Goal: Use online tool/utility: Utilize a website feature to perform a specific function

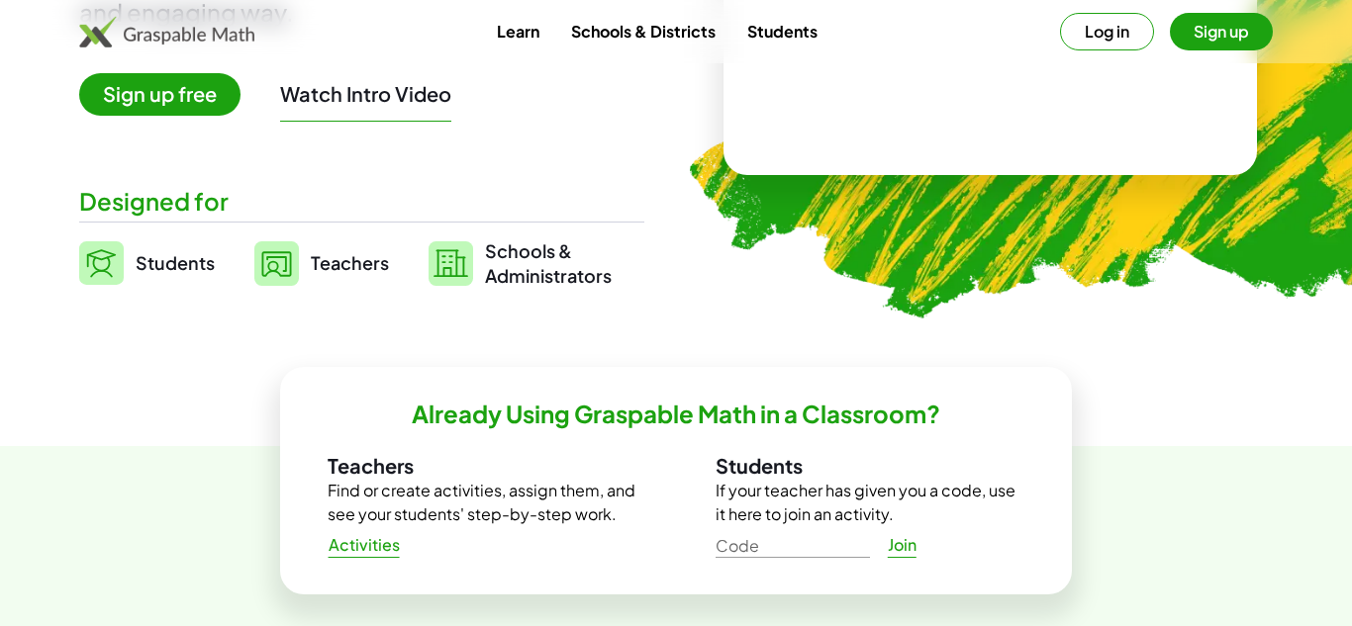
scroll to position [363, 0]
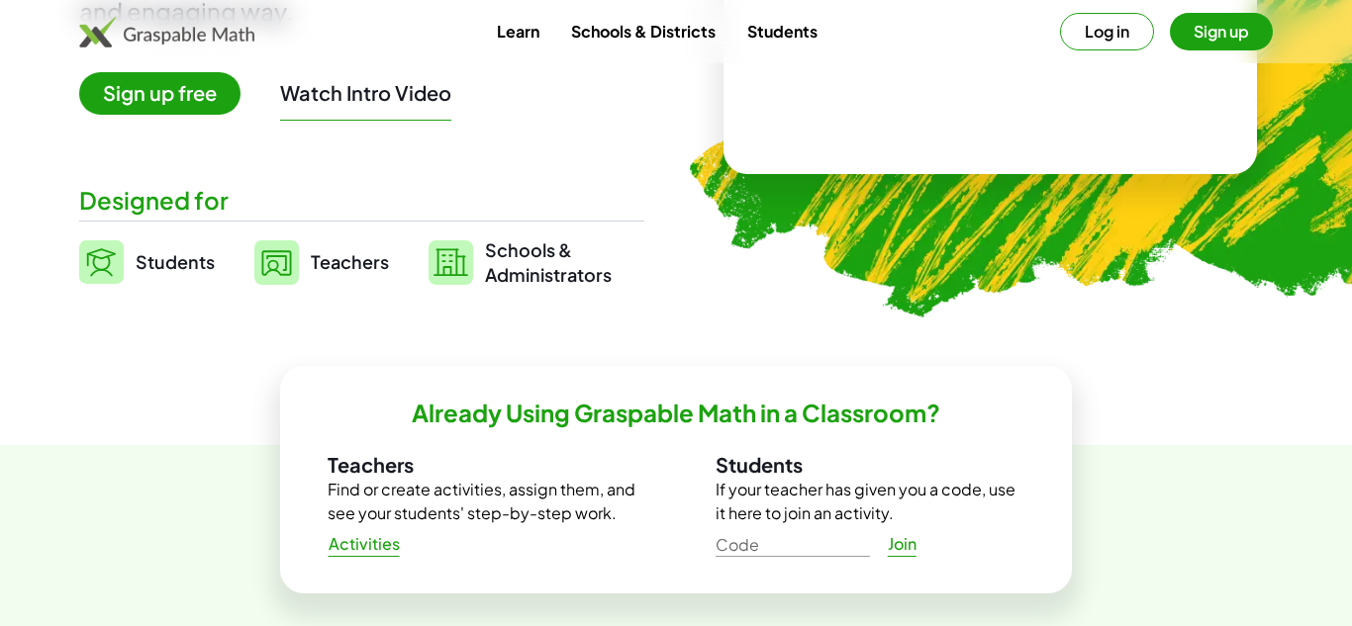
click at [140, 268] on span "Students" at bounding box center [175, 261] width 79 height 23
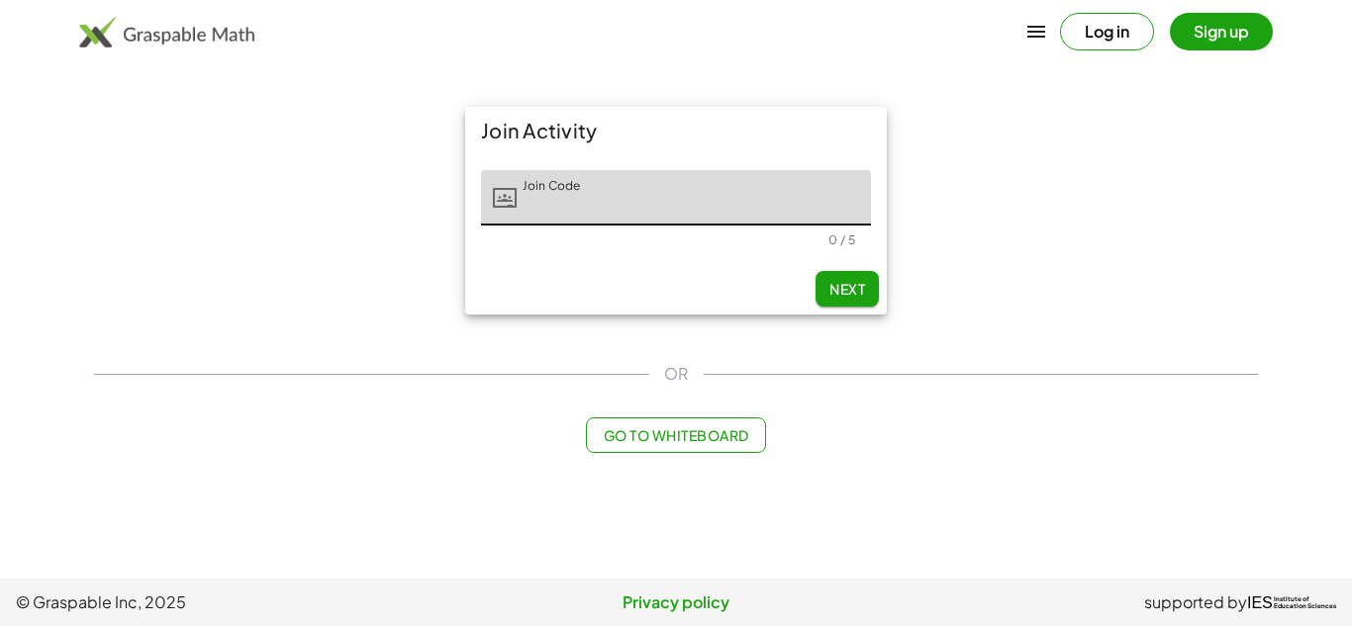
click at [1124, 29] on button "Log in" at bounding box center [1107, 32] width 94 height 38
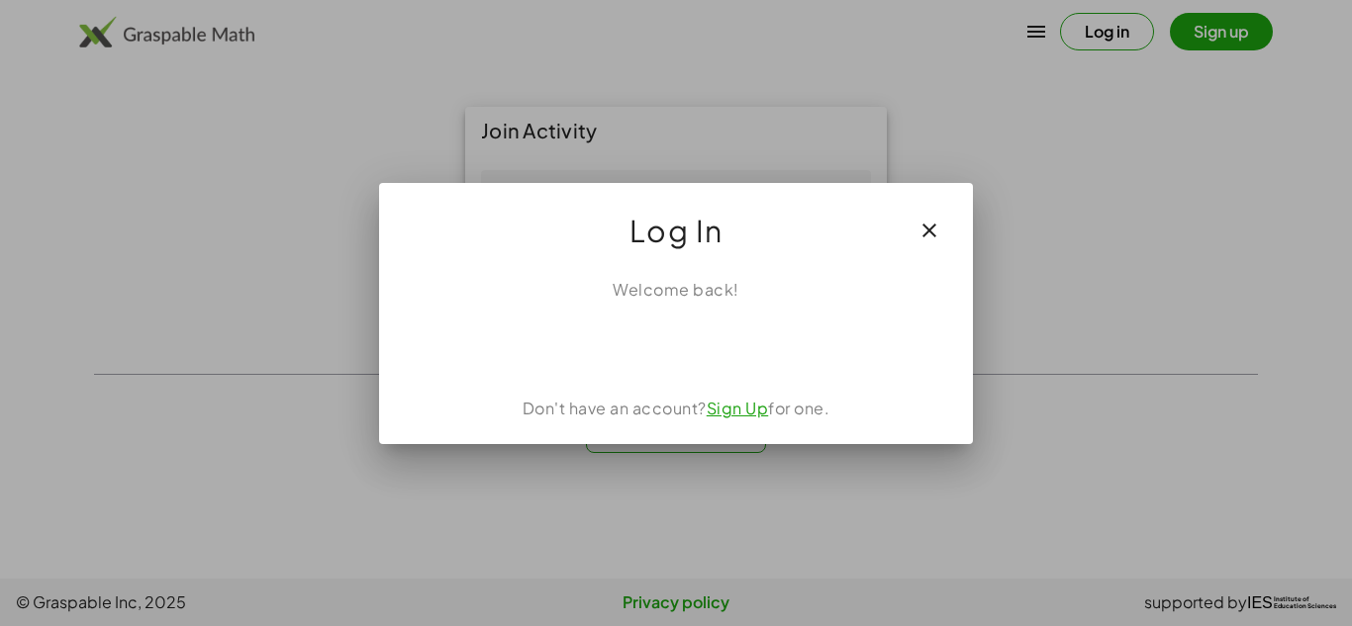
click at [731, 317] on div "Welcome back! Don't have an account? Sign Up for one." at bounding box center [676, 353] width 594 height 182
click at [944, 229] on button "button" at bounding box center [928, 230] width 47 height 47
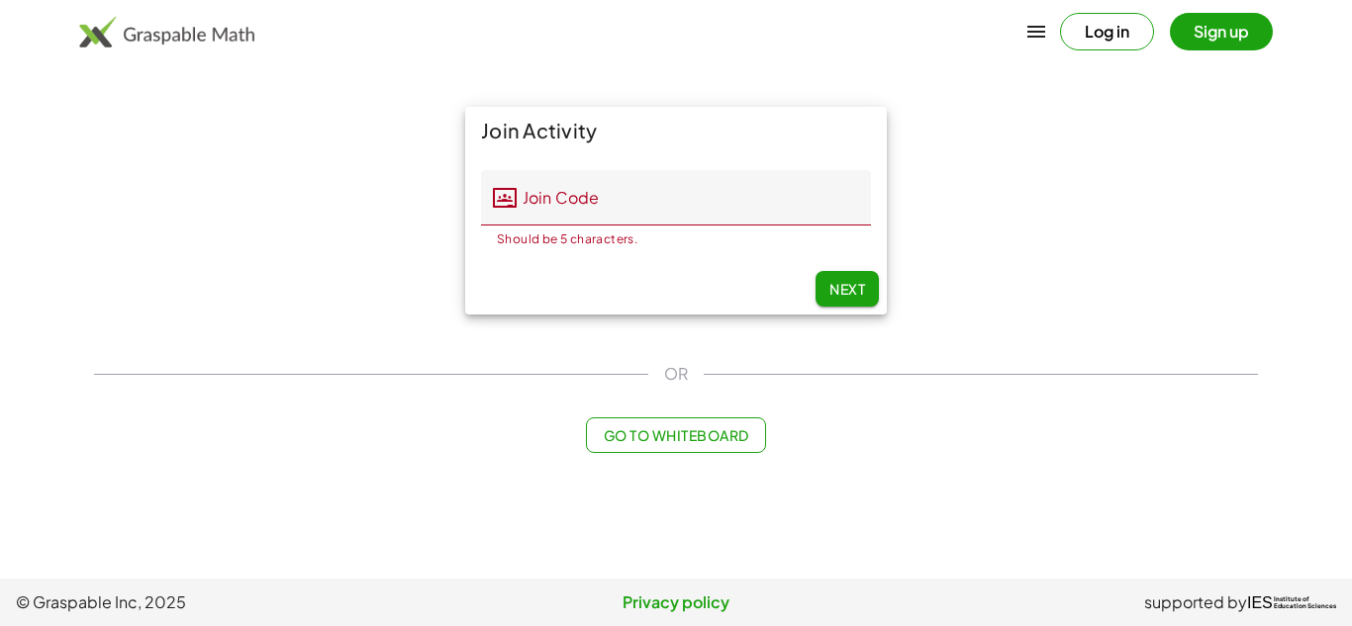
click at [528, 109] on div "Join Activity" at bounding box center [676, 130] width 422 height 47
click at [613, 451] on button "Go to Whiteboard" at bounding box center [675, 436] width 179 height 36
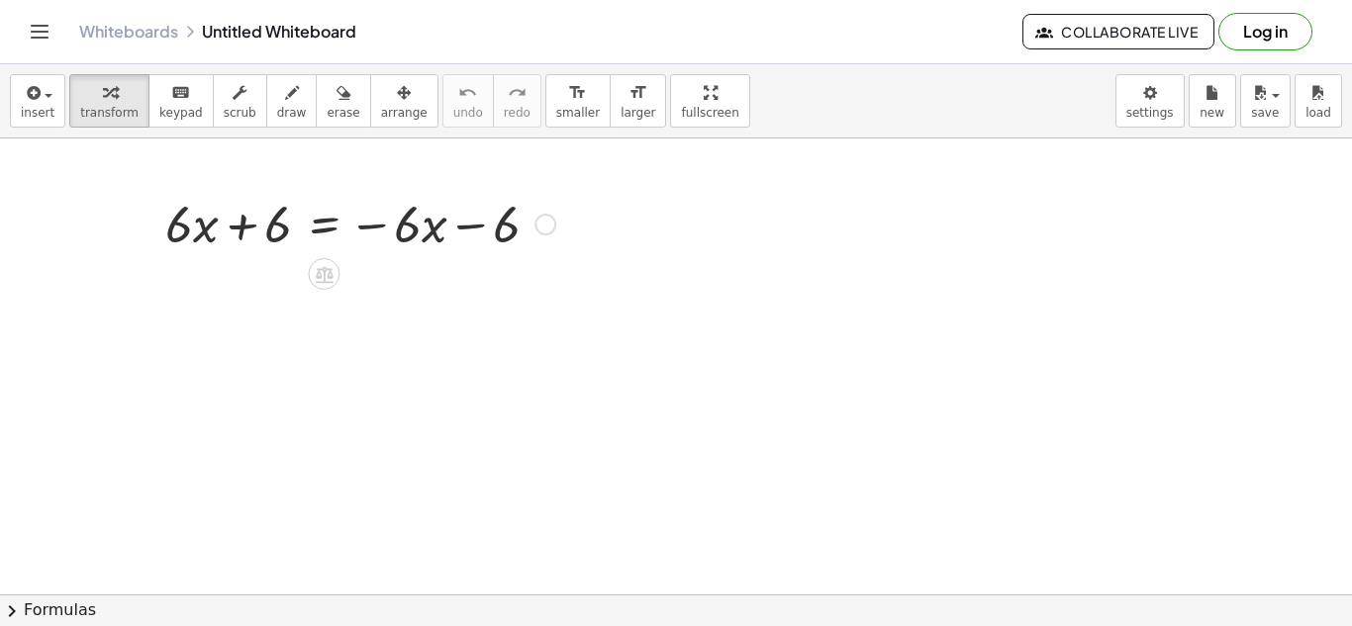
click at [232, 212] on div at bounding box center [360, 222] width 410 height 67
click at [385, 220] on div at bounding box center [360, 222] width 410 height 67
click at [414, 222] on div at bounding box center [360, 222] width 410 height 67
click at [516, 227] on div at bounding box center [360, 222] width 410 height 67
click at [534, 228] on div at bounding box center [545, 225] width 22 height 22
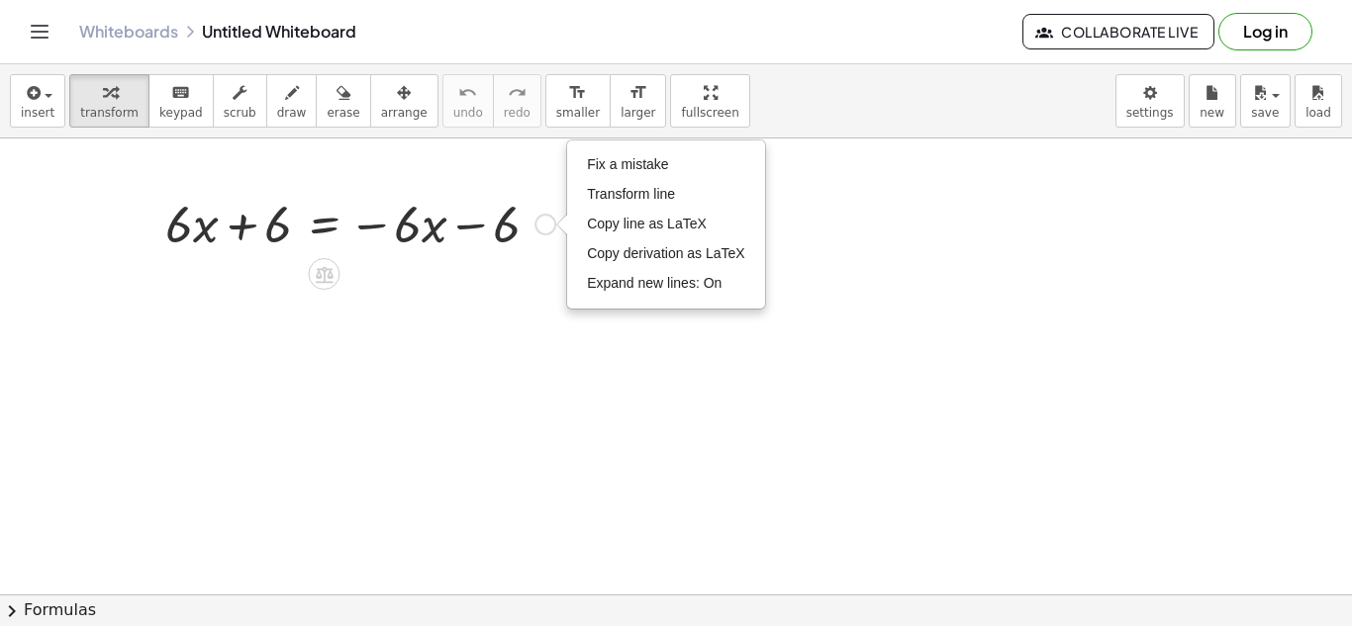
click at [446, 232] on div at bounding box center [360, 222] width 410 height 67
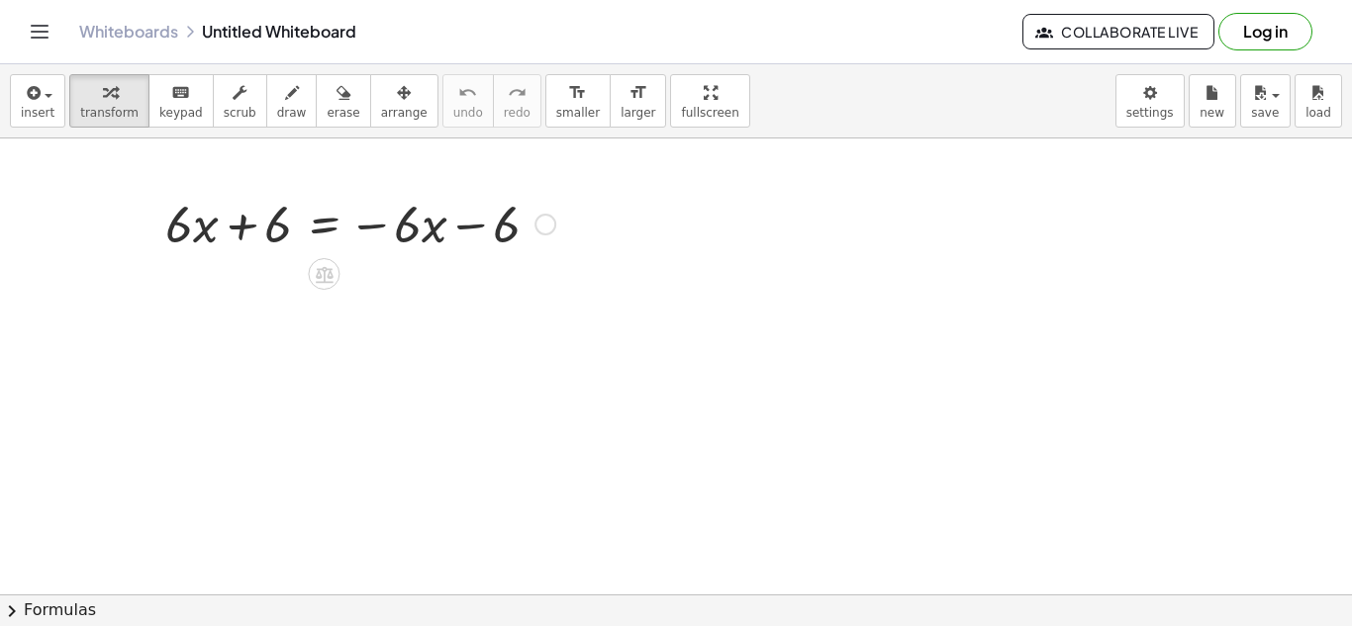
click at [443, 238] on div at bounding box center [360, 222] width 410 height 67
click at [316, 284] on div at bounding box center [324, 274] width 32 height 32
click at [308, 224] on div at bounding box center [360, 222] width 410 height 67
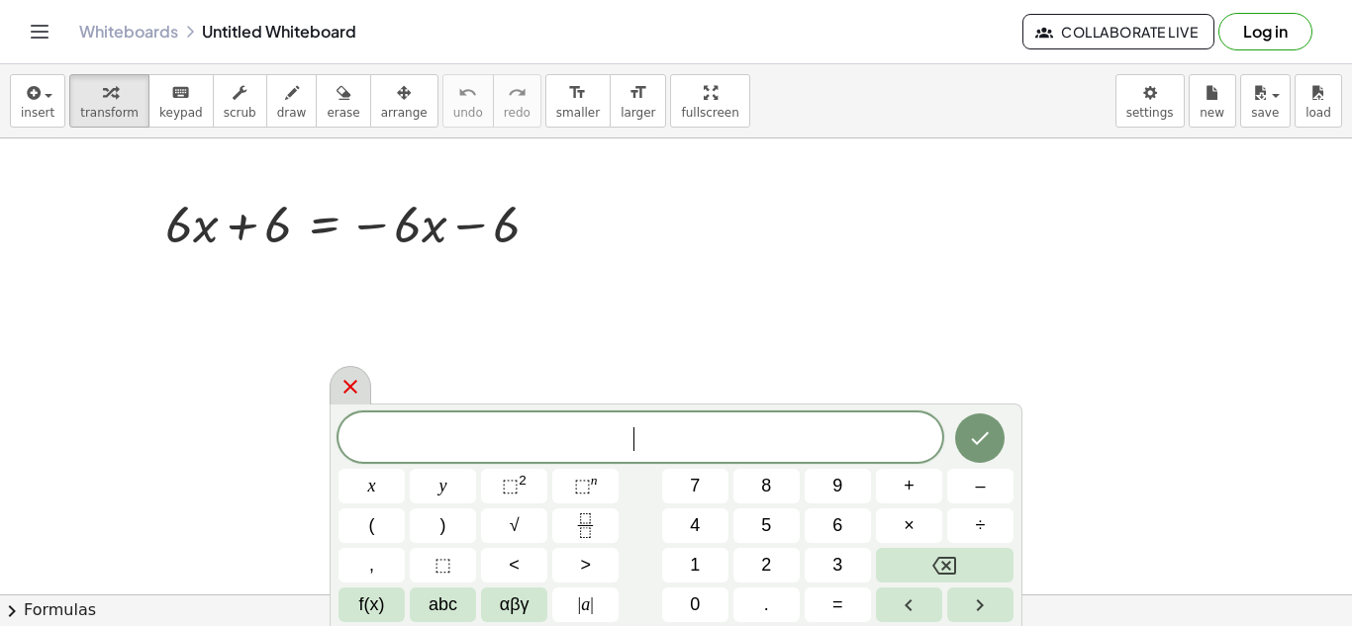
click at [362, 397] on div at bounding box center [351, 385] width 42 height 39
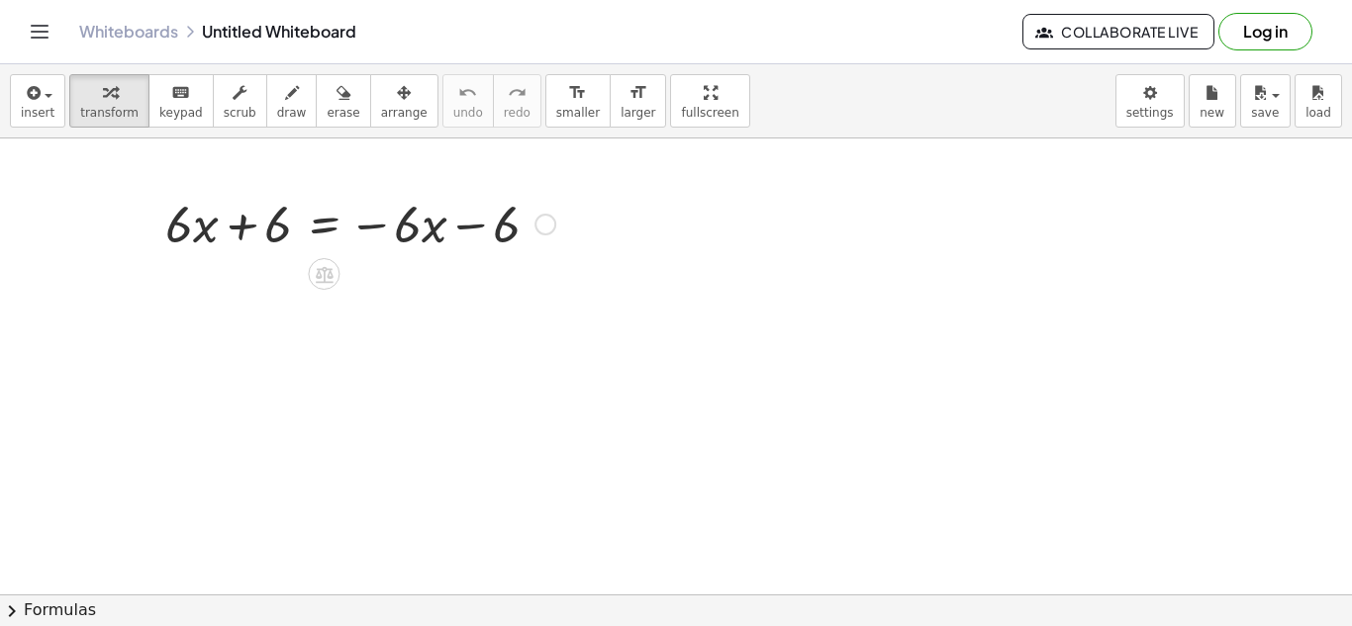
click at [259, 229] on div at bounding box center [360, 222] width 410 height 67
click at [191, 225] on div at bounding box center [360, 222] width 410 height 67
click at [193, 226] on div at bounding box center [360, 222] width 410 height 67
click at [234, 234] on div at bounding box center [360, 222] width 410 height 67
click at [270, 225] on div at bounding box center [360, 222] width 410 height 67
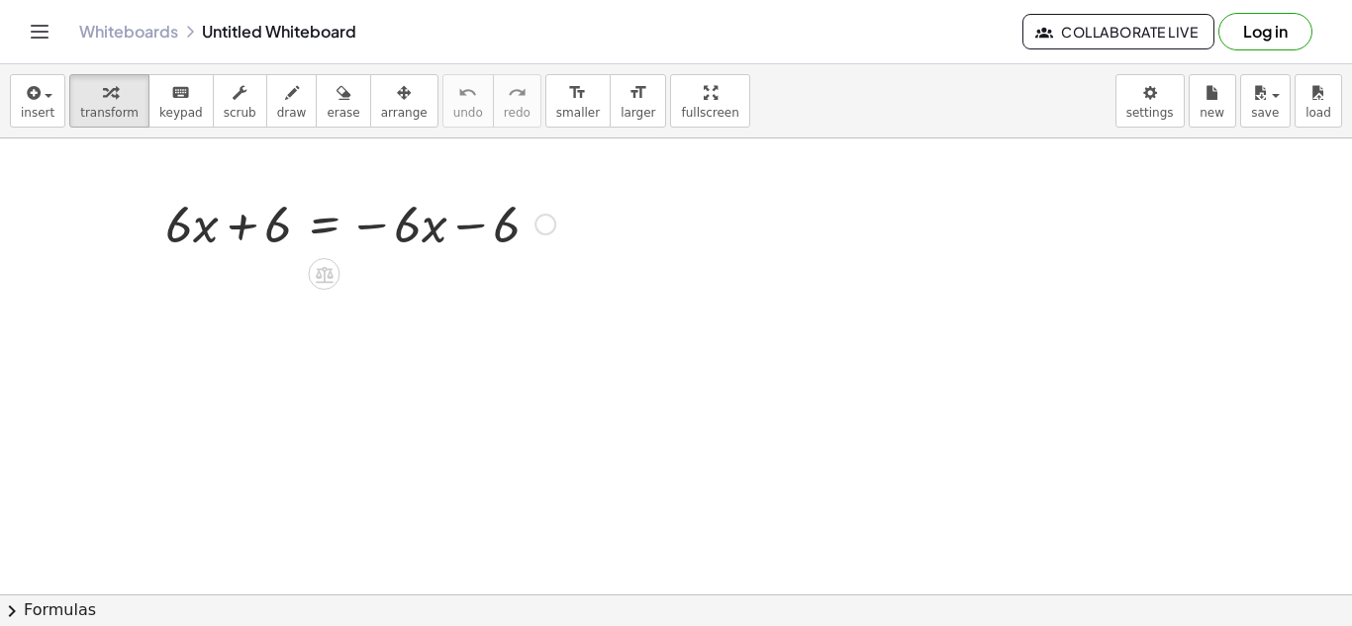
click at [319, 231] on div at bounding box center [360, 222] width 410 height 67
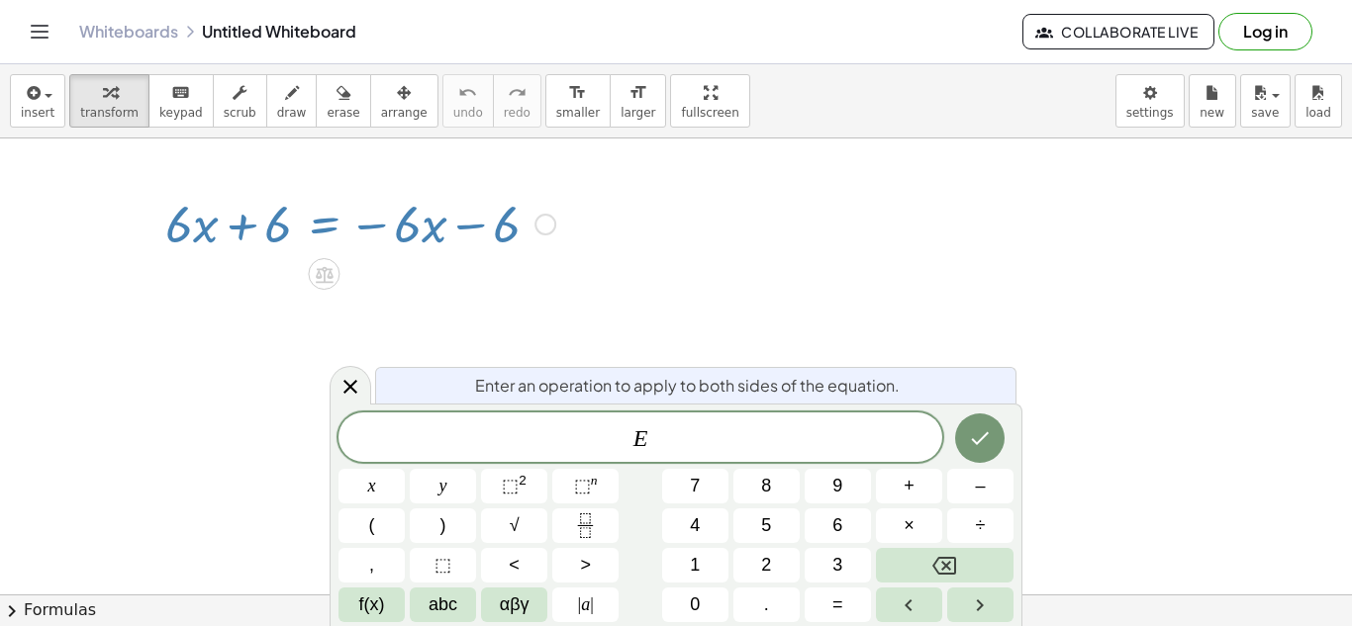
click at [397, 227] on div at bounding box center [360, 222] width 410 height 67
click at [349, 386] on icon at bounding box center [350, 387] width 14 height 14
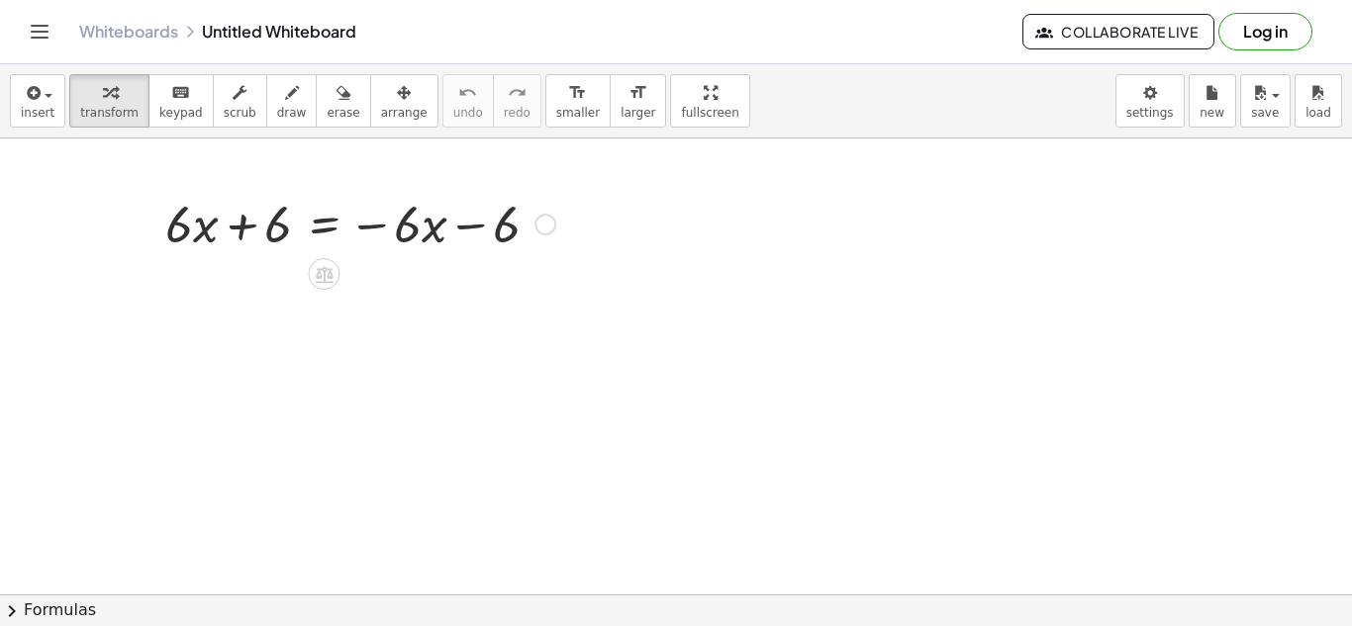
click at [500, 235] on div at bounding box center [360, 222] width 410 height 67
click at [459, 235] on div at bounding box center [360, 222] width 410 height 67
click at [422, 233] on div at bounding box center [360, 222] width 410 height 67
click at [361, 226] on div at bounding box center [360, 222] width 410 height 67
click at [315, 284] on div at bounding box center [324, 274] width 32 height 32
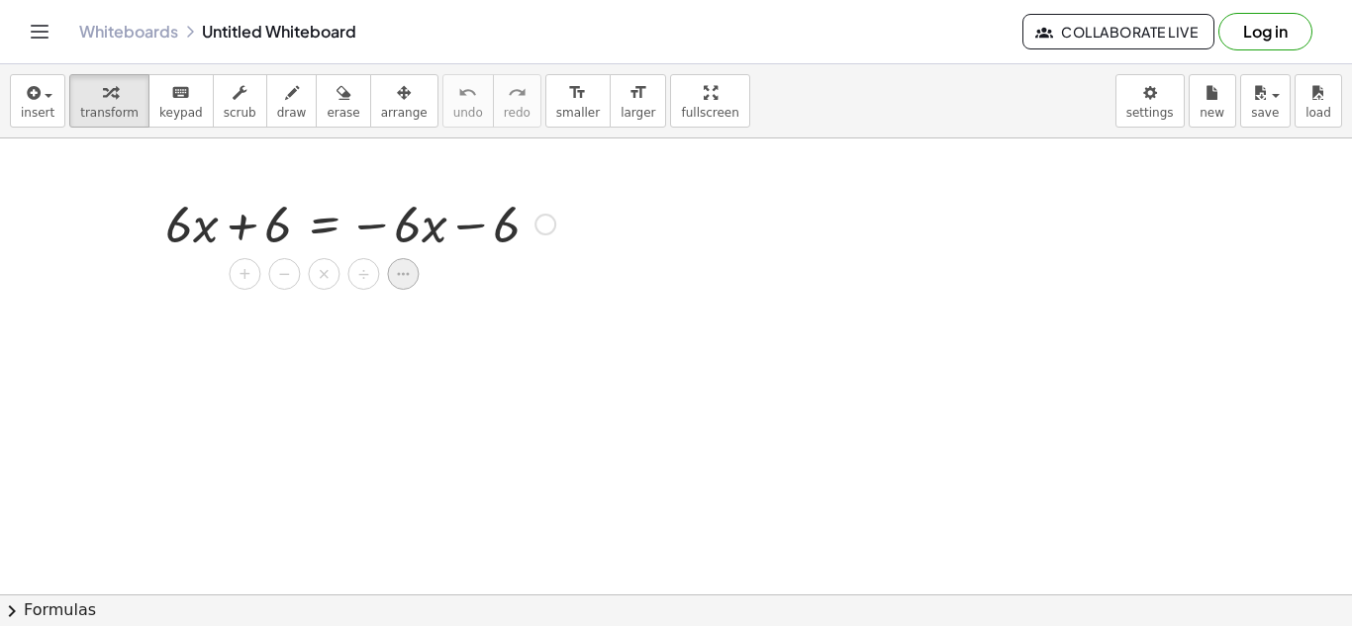
click at [400, 273] on icon at bounding box center [403, 274] width 18 height 18
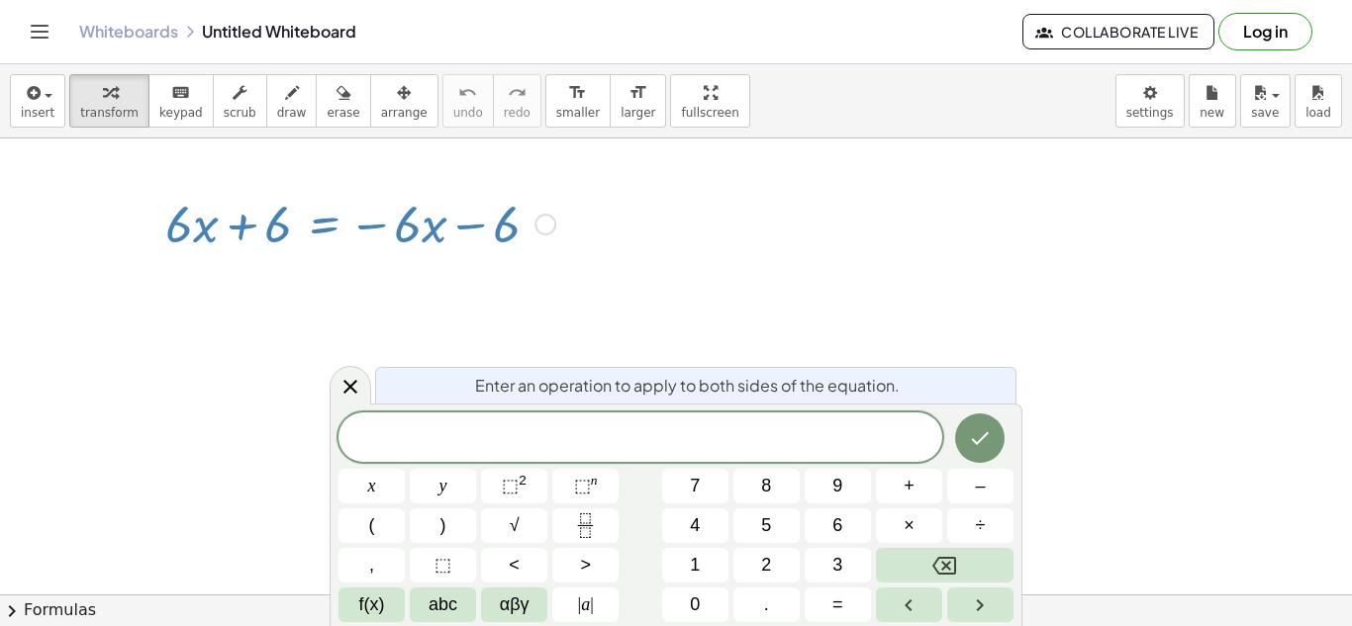
click at [122, 31] on link "Whiteboards" at bounding box center [128, 32] width 99 height 20
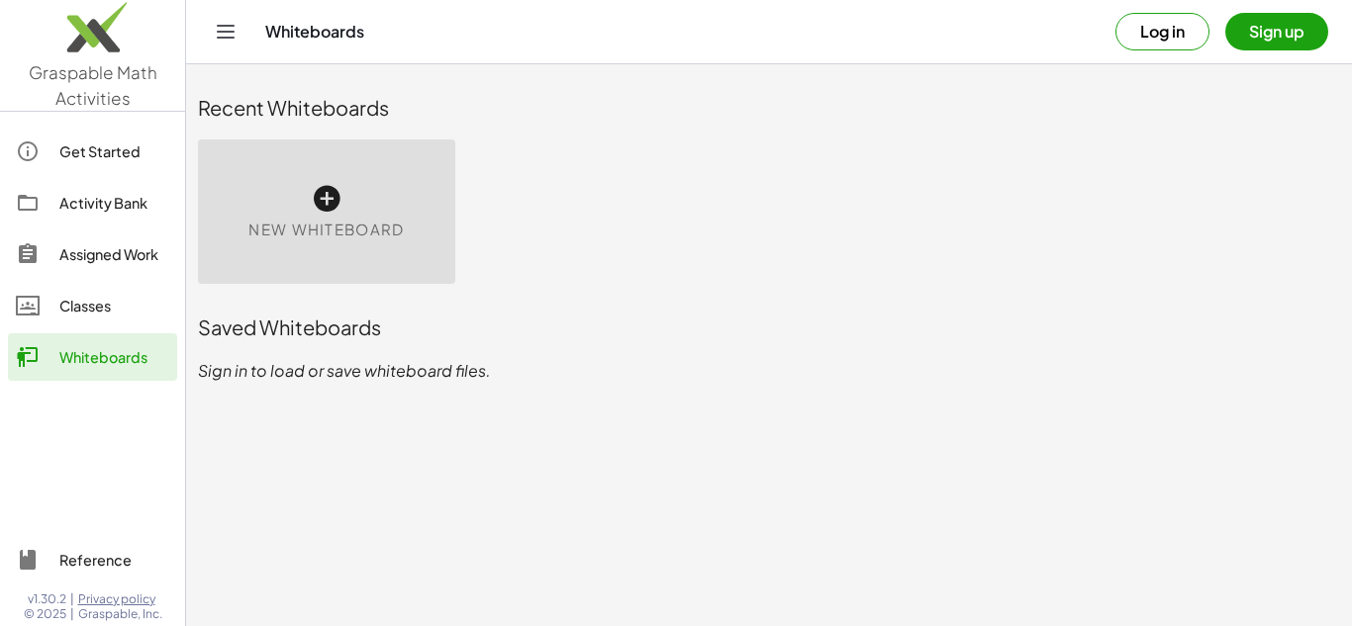
click at [285, 172] on div "New Whiteboard" at bounding box center [326, 212] width 257 height 144
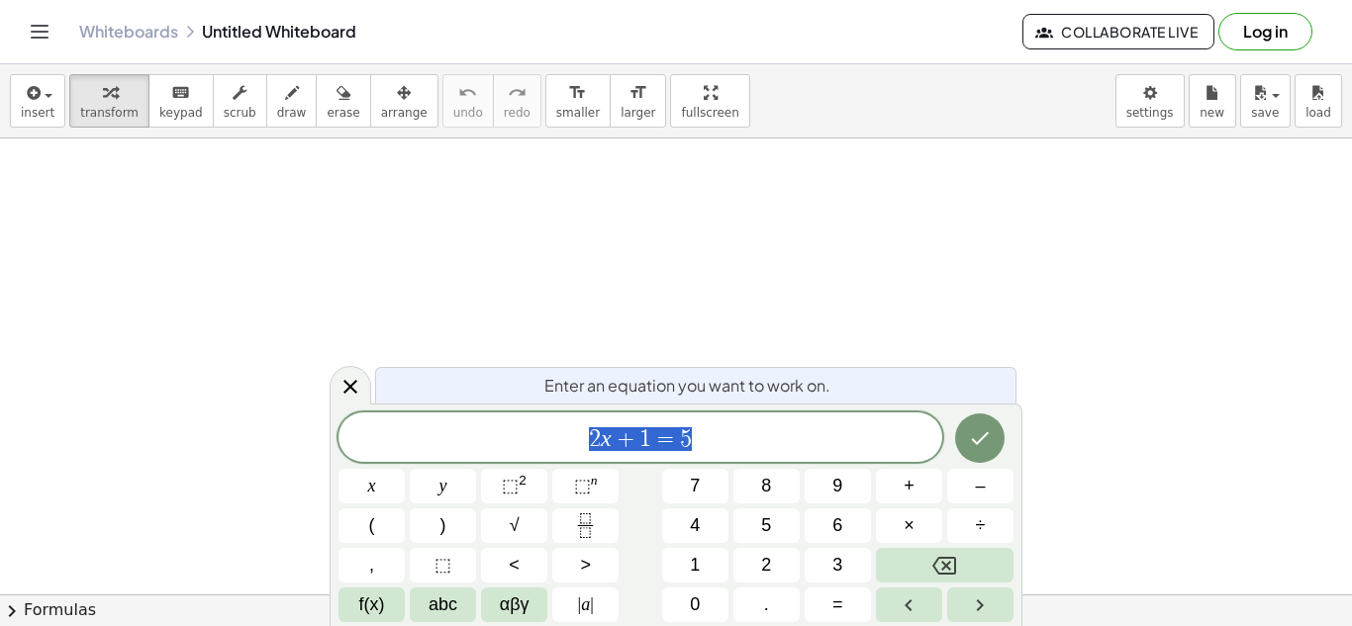
scroll to position [16, 0]
click at [998, 439] on button "Done" at bounding box center [979, 438] width 49 height 49
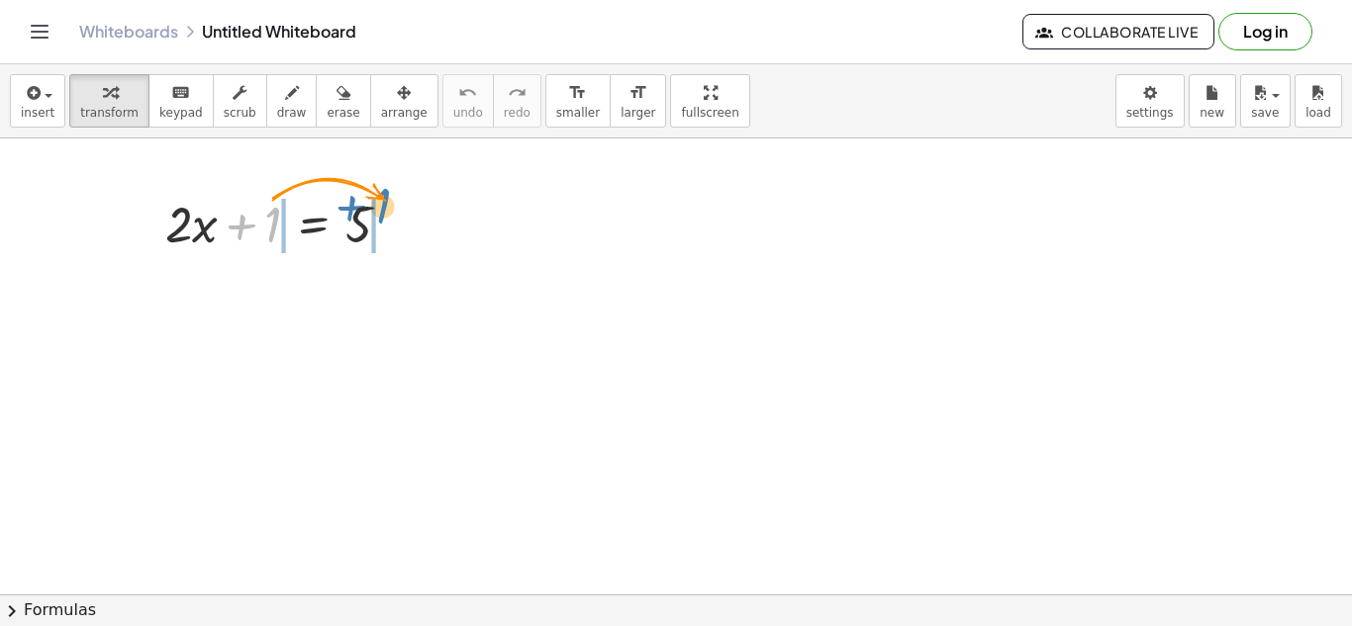
drag, startPoint x: 271, startPoint y: 223, endPoint x: 382, endPoint y: 212, distance: 111.4
click at [382, 212] on div at bounding box center [285, 222] width 261 height 67
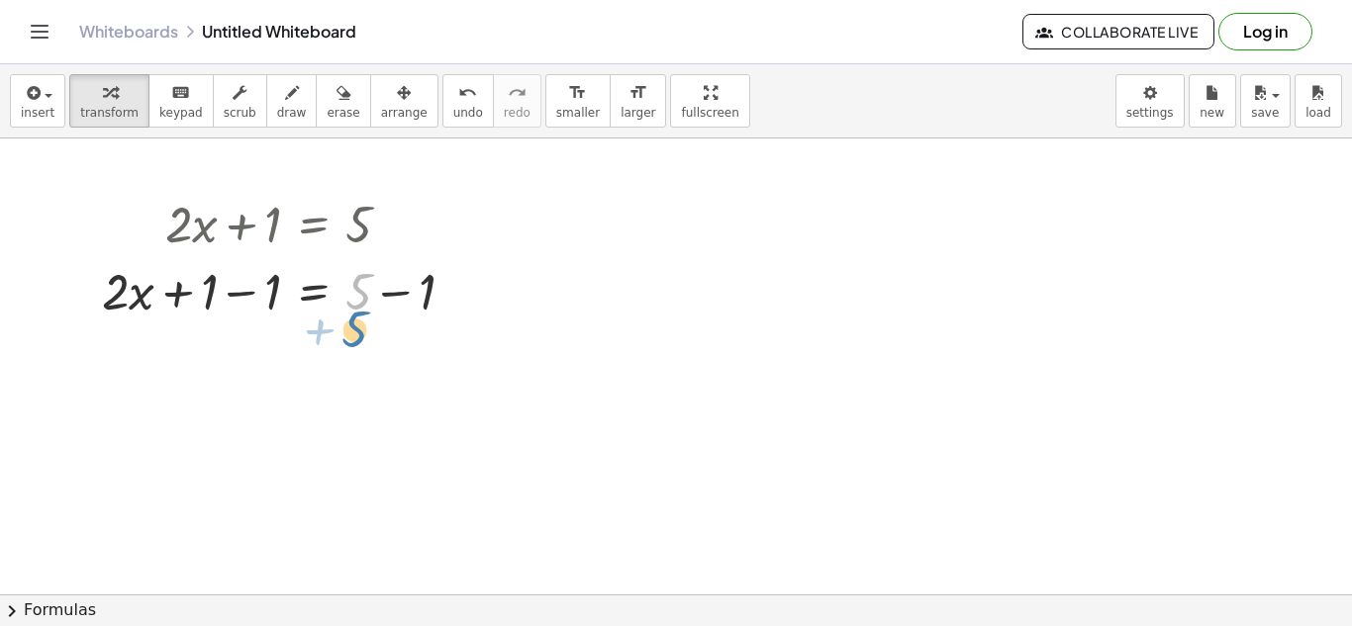
drag, startPoint x: 360, startPoint y: 301, endPoint x: 356, endPoint y: 338, distance: 37.8
click at [458, 285] on div at bounding box center [460, 292] width 22 height 22
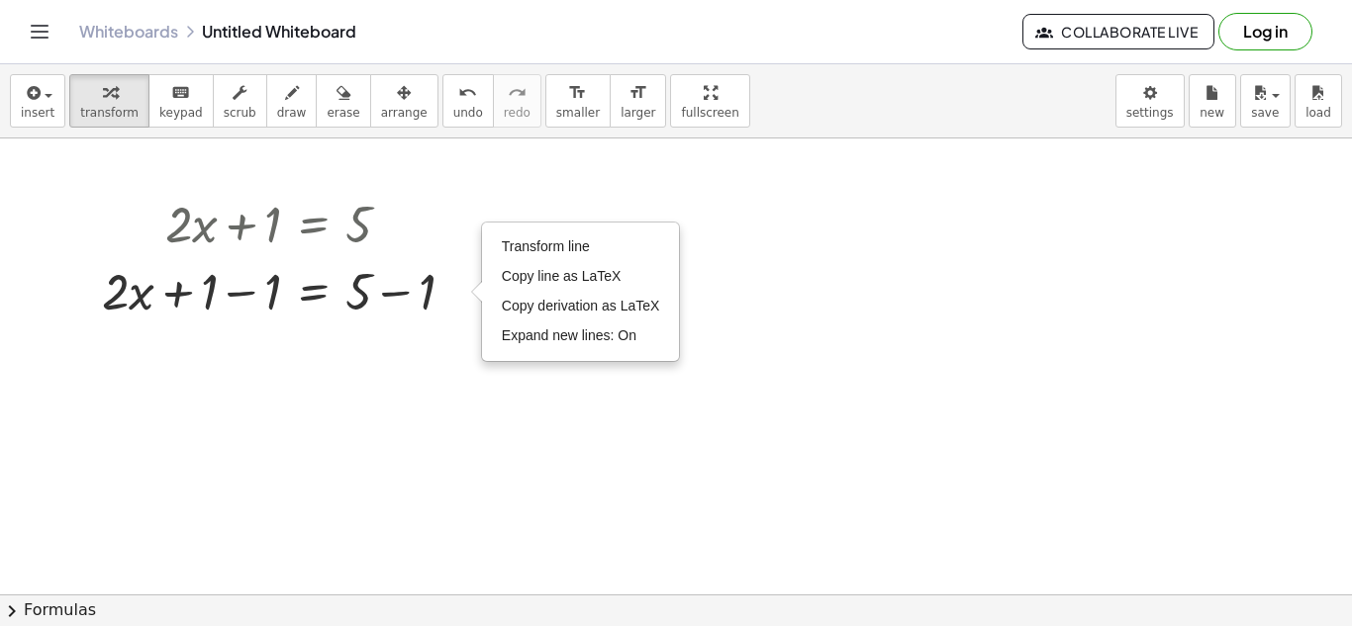
click at [375, 418] on div at bounding box center [676, 595] width 1352 height 912
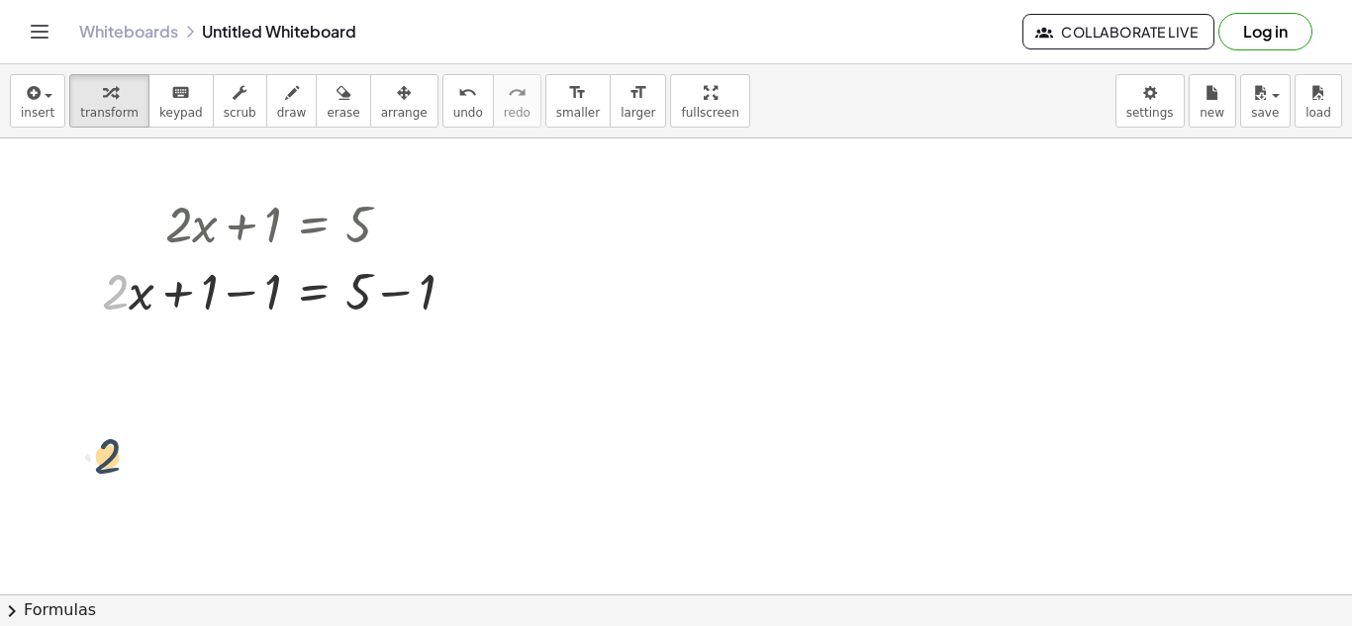
drag, startPoint x: 125, startPoint y: 298, endPoint x: 117, endPoint y: 463, distance: 165.4
drag, startPoint x: 173, startPoint y: 291, endPoint x: 239, endPoint y: 291, distance: 66.3
click at [239, 291] on div at bounding box center [286, 289] width 388 height 67
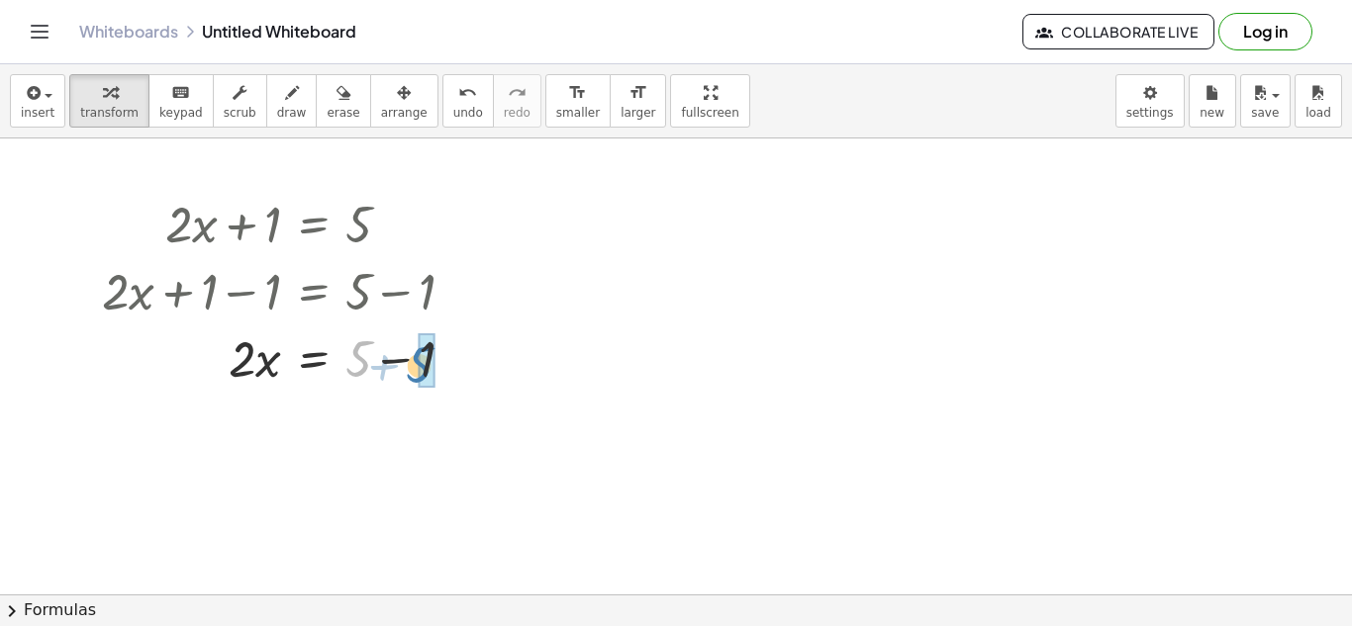
drag, startPoint x: 359, startPoint y: 368, endPoint x: 421, endPoint y: 376, distance: 61.9
drag, startPoint x: 239, startPoint y: 431, endPoint x: 239, endPoint y: 485, distance: 53.4
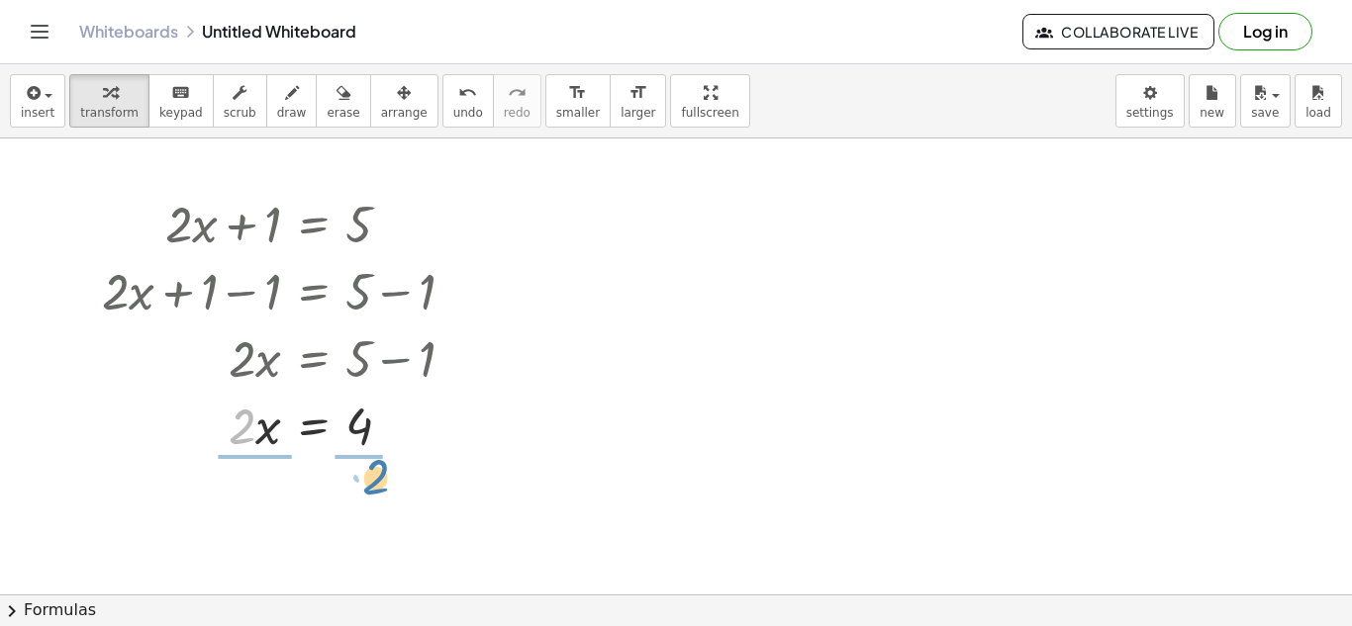
drag, startPoint x: 244, startPoint y: 439, endPoint x: 378, endPoint y: 487, distance: 141.8
click at [378, 487] on div "+ · 2 · x + 1 = 5 + · 2 · x + 1 − 1 = + 5 − 1 + · 2 · x + 0 = + 5 − 1 · 2 · x =…" at bounding box center [676, 595] width 1352 height 912
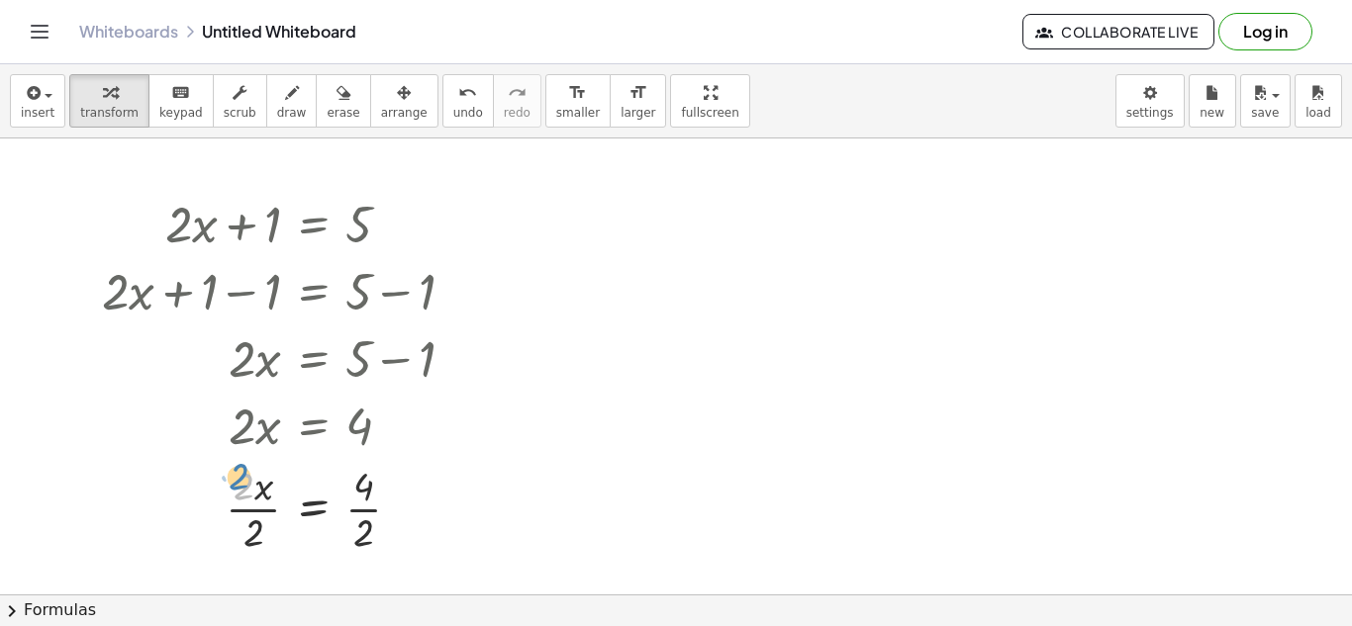
drag, startPoint x: 248, startPoint y: 490, endPoint x: 242, endPoint y: 480, distance: 11.5
click at [242, 480] on div at bounding box center [286, 507] width 388 height 99
drag, startPoint x: 263, startPoint y: 488, endPoint x: 290, endPoint y: 578, distance: 93.9
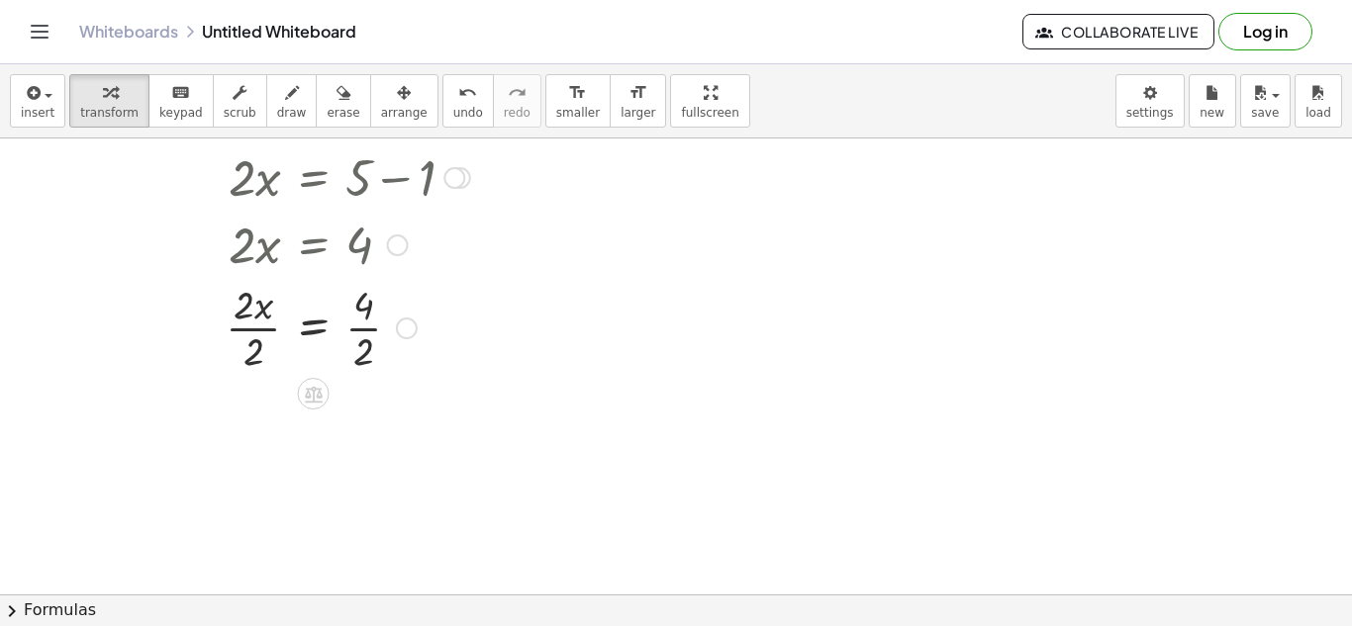
scroll to position [198, 0]
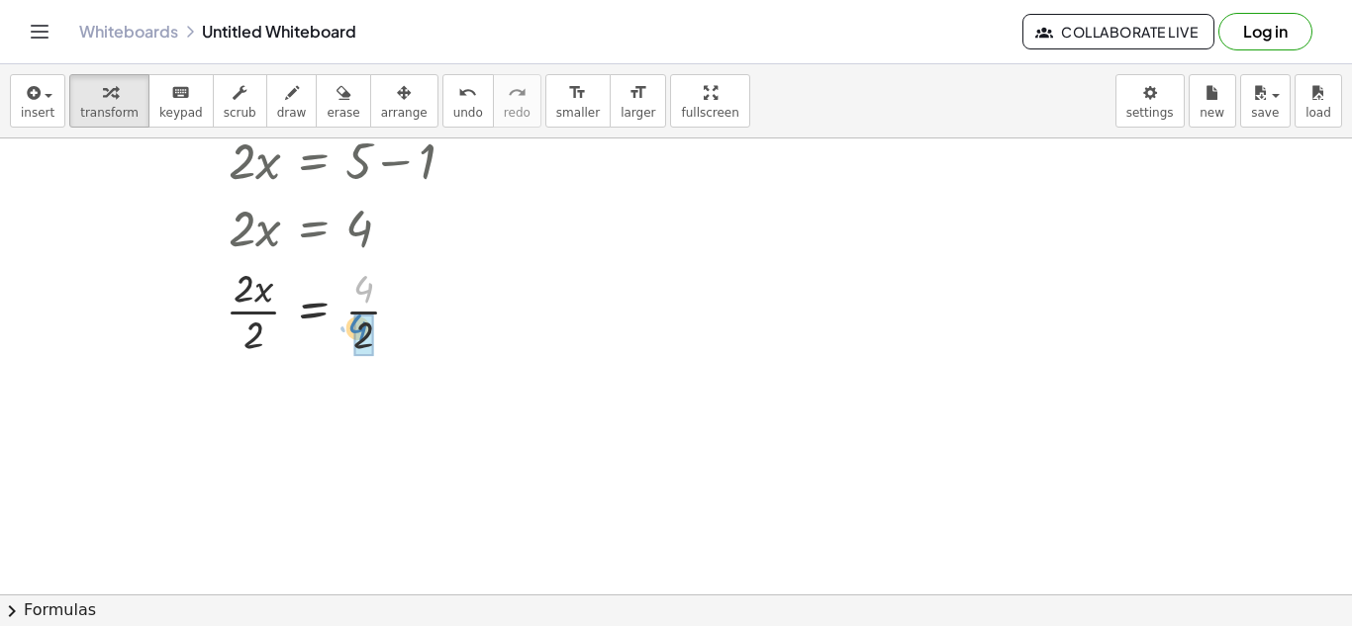
drag, startPoint x: 365, startPoint y: 292, endPoint x: 359, endPoint y: 331, distance: 40.0
drag, startPoint x: 249, startPoint y: 376, endPoint x: 254, endPoint y: 423, distance: 46.8
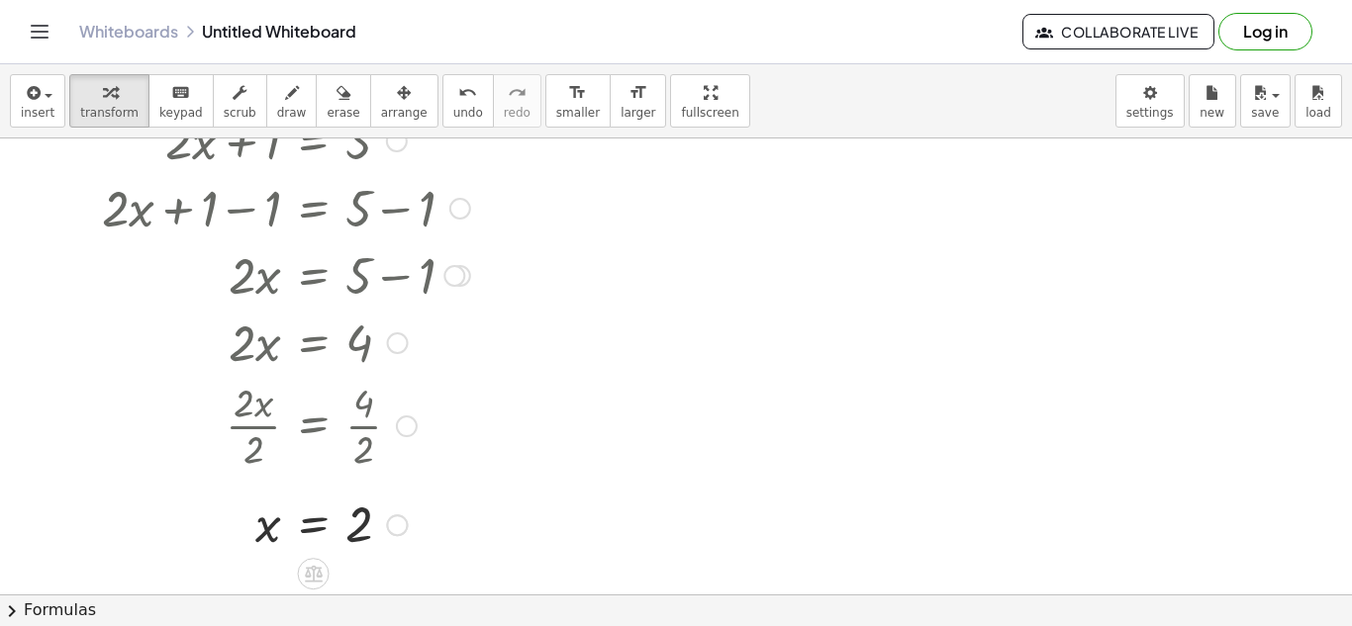
scroll to position [0, 0]
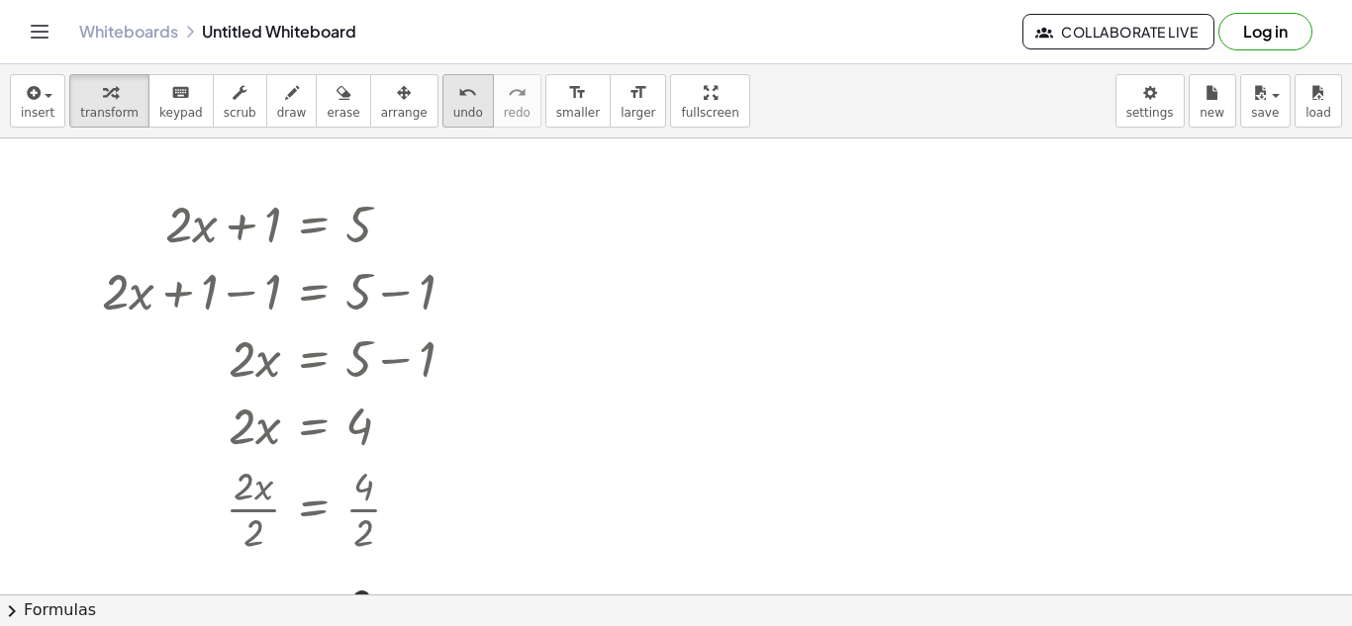
click at [442, 101] on button "undo undo" at bounding box center [467, 100] width 51 height 53
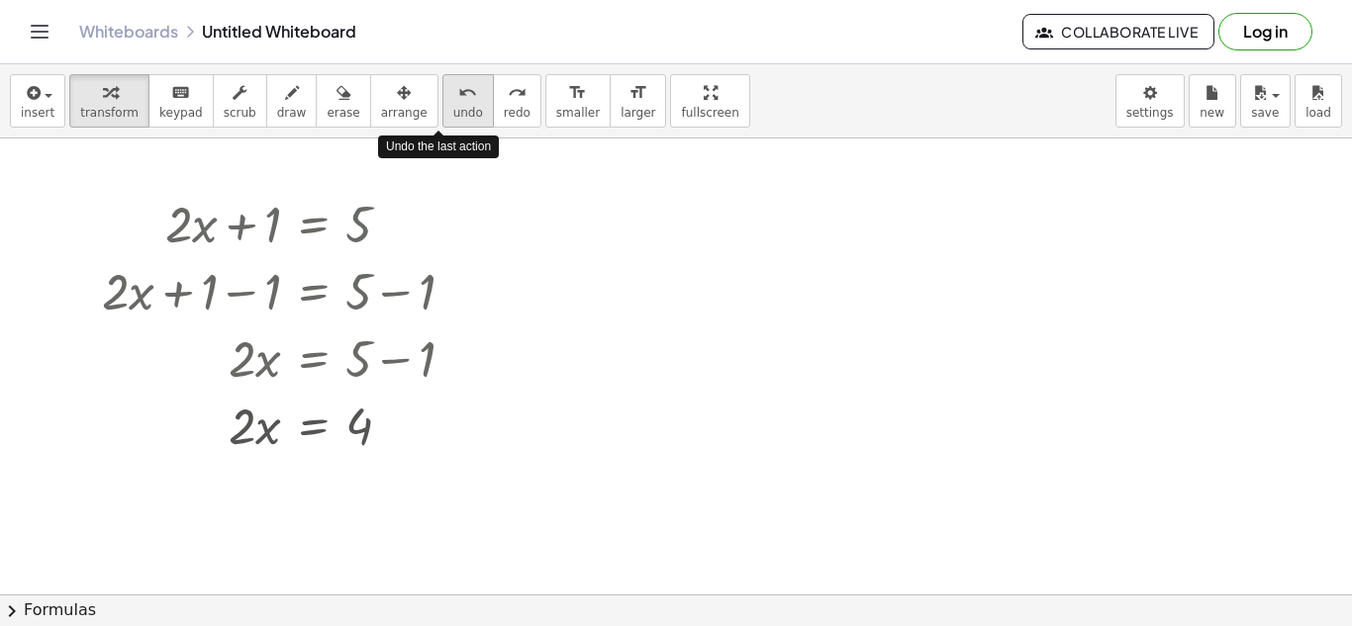
click at [442, 101] on button "undo undo" at bounding box center [467, 100] width 51 height 53
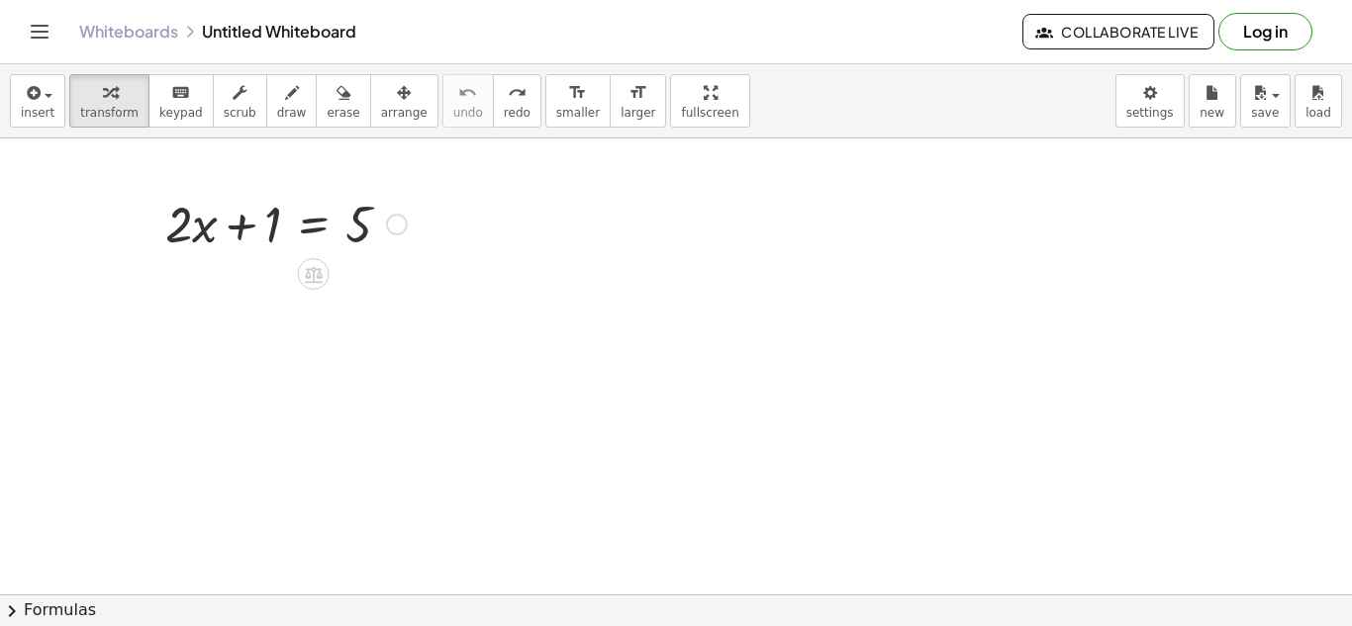
click at [283, 212] on div at bounding box center [285, 222] width 261 height 67
click at [313, 275] on icon at bounding box center [314, 274] width 18 height 17
click at [393, 231] on div at bounding box center [397, 225] width 22 height 22
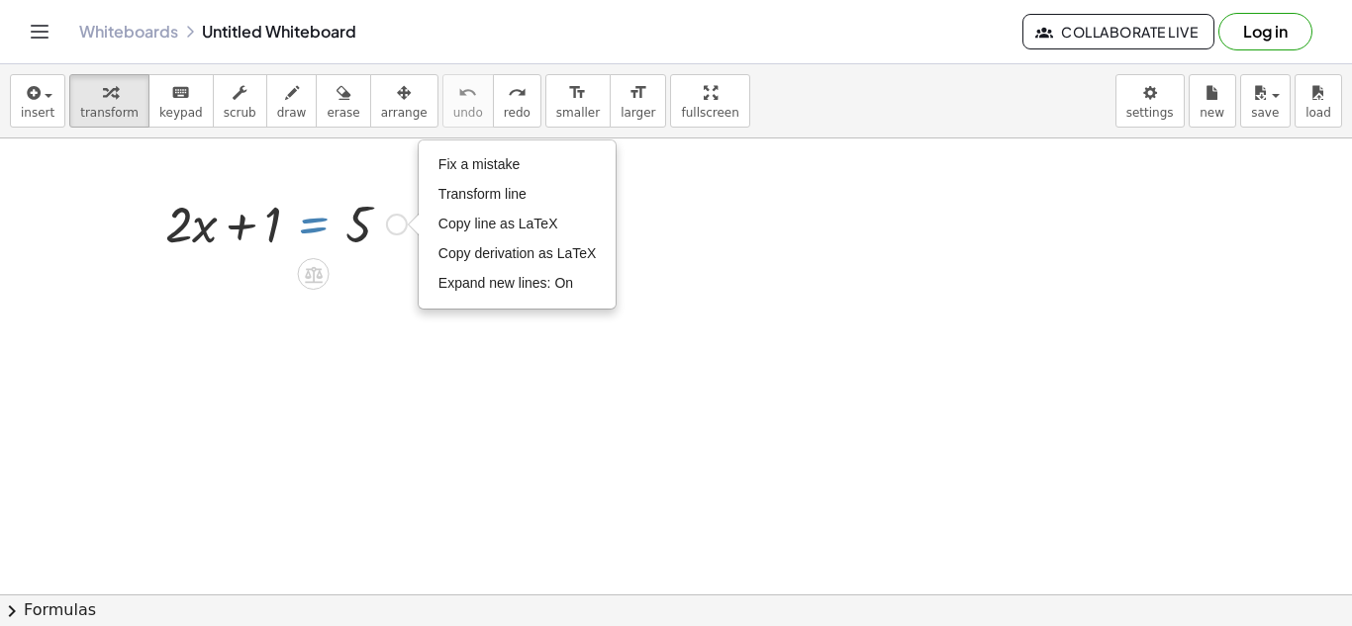
click at [329, 184] on div "+ · 2 · x + 1 = 5 Fix a mistake Transform line Copy line as LaTeX Copy derivati…" at bounding box center [279, 222] width 286 height 77
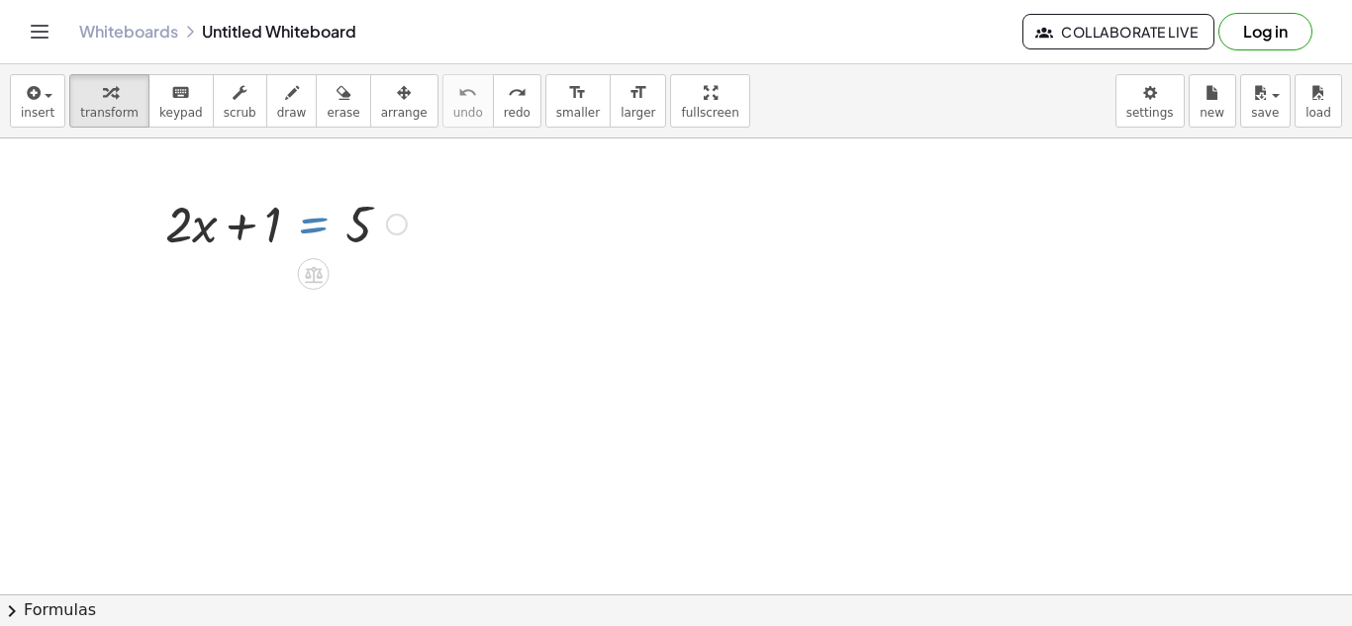
click at [371, 254] on div at bounding box center [285, 222] width 261 height 67
click at [263, 219] on div at bounding box center [285, 222] width 261 height 67
click at [272, 221] on div at bounding box center [285, 222] width 261 height 67
click at [312, 278] on icon at bounding box center [314, 274] width 18 height 17
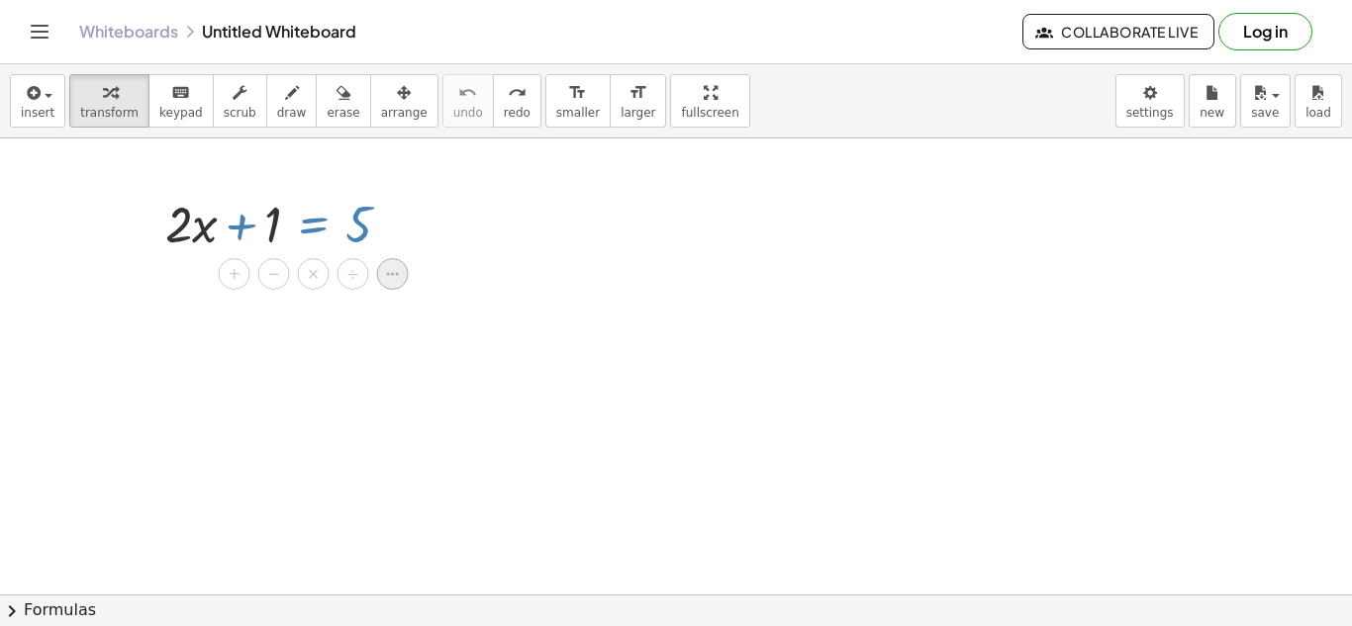
click at [394, 273] on icon at bounding box center [393, 274] width 18 height 18
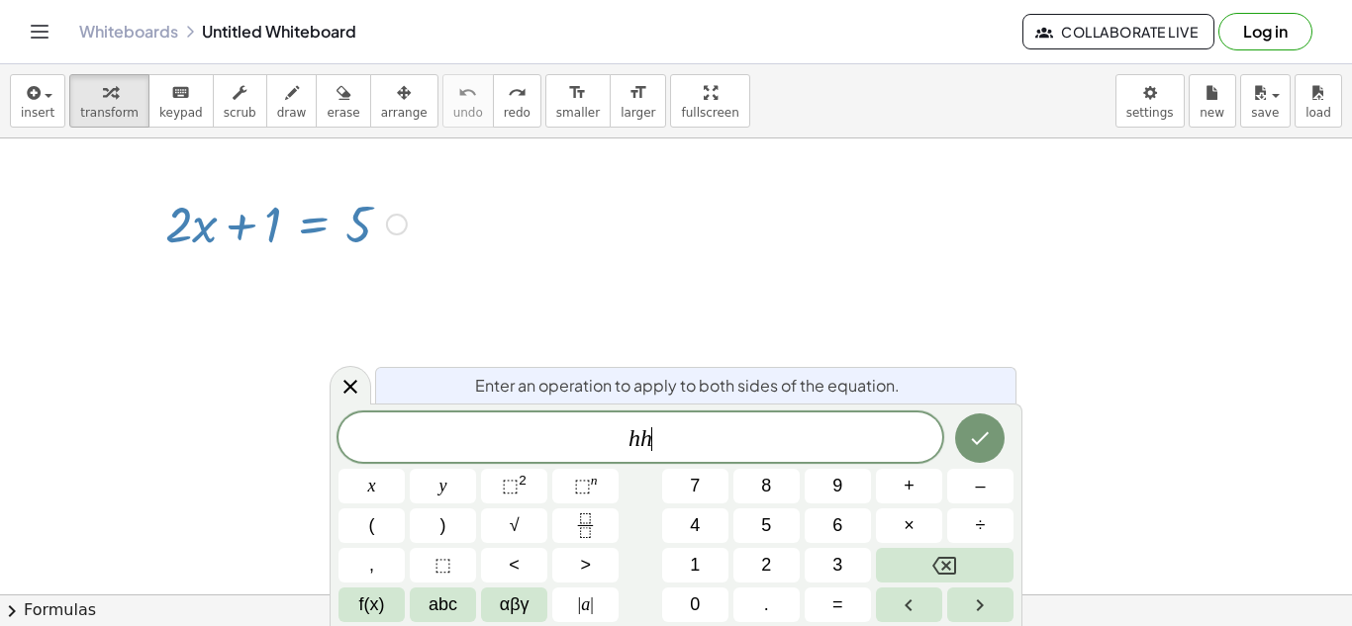
scroll to position [19, 0]
click at [107, 129] on div "insert select one: Math Expression Function Text Youtube Video Graphing Geometr…" at bounding box center [676, 101] width 1352 height 74
click at [259, 237] on div at bounding box center [285, 222] width 261 height 67
click at [162, 116] on span "keypad" at bounding box center [181, 113] width 44 height 14
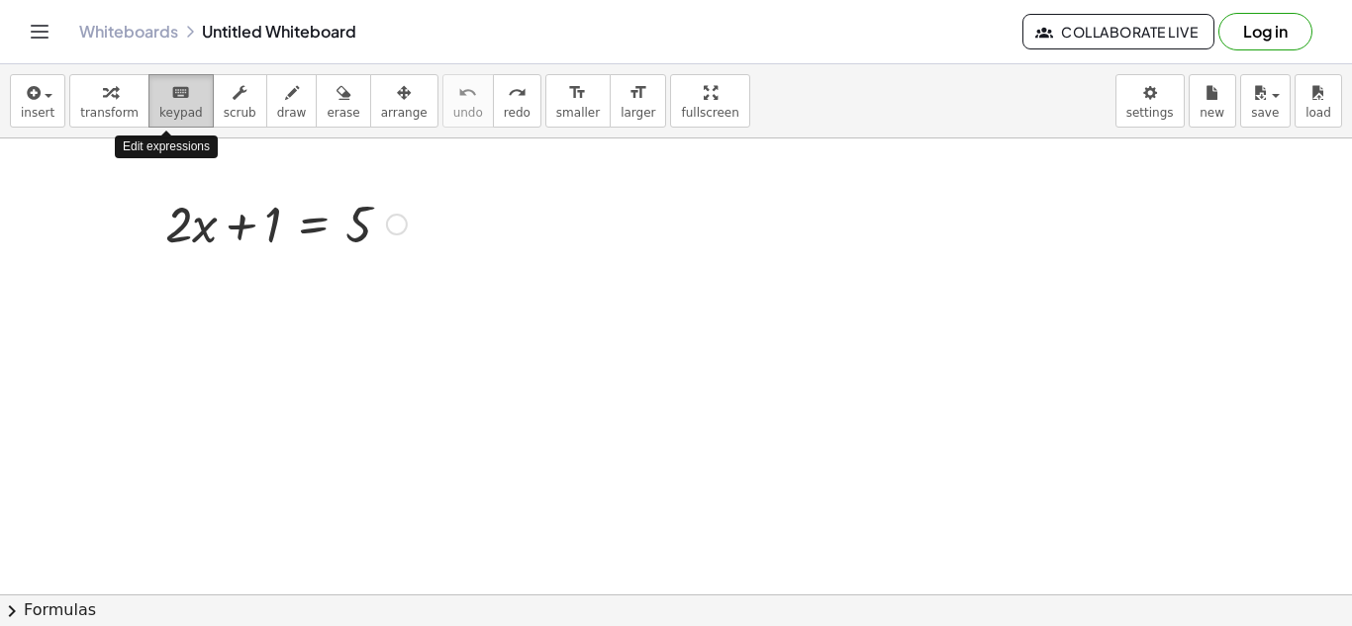
click at [162, 116] on span "keypad" at bounding box center [181, 113] width 44 height 14
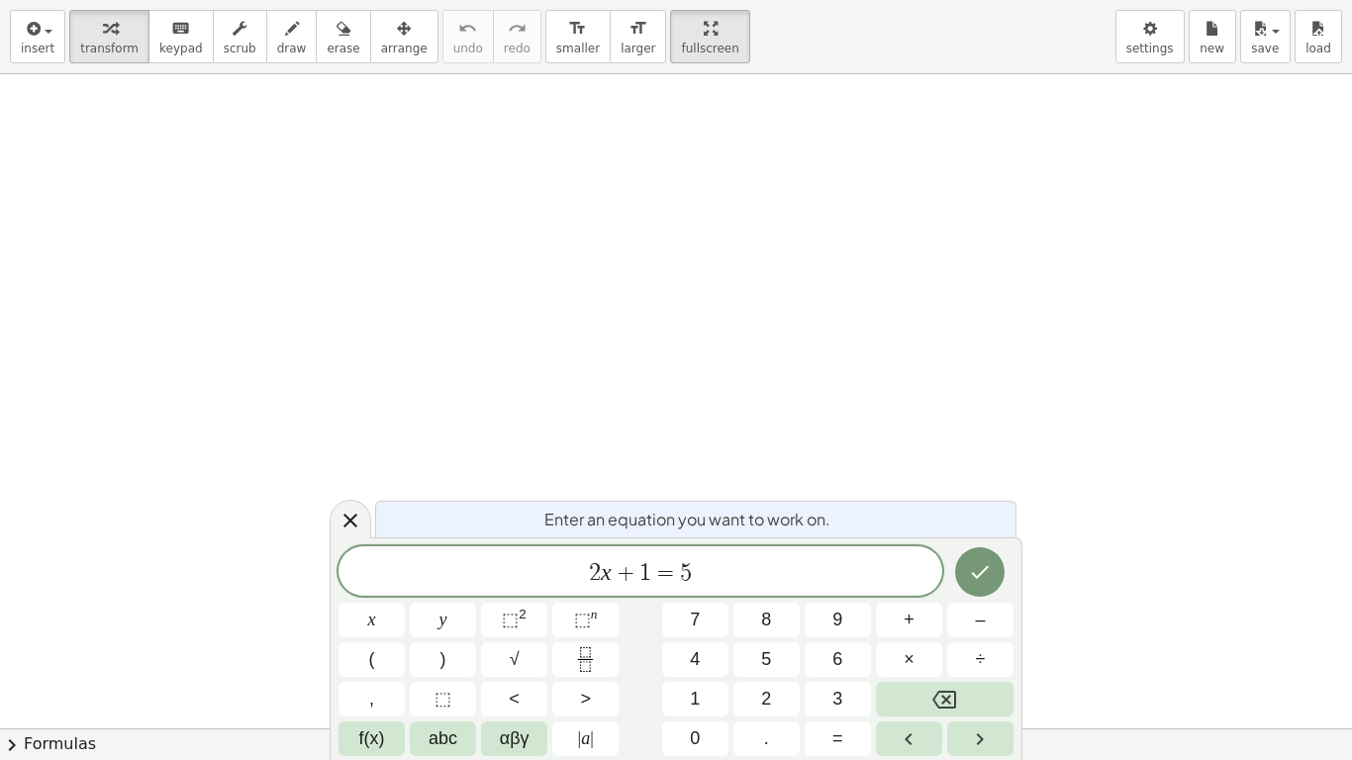
scroll to position [1, 0]
click at [834, 625] on span "6" at bounding box center [837, 659] width 10 height 27
click at [742, 625] on button "8" at bounding box center [766, 620] width 66 height 35
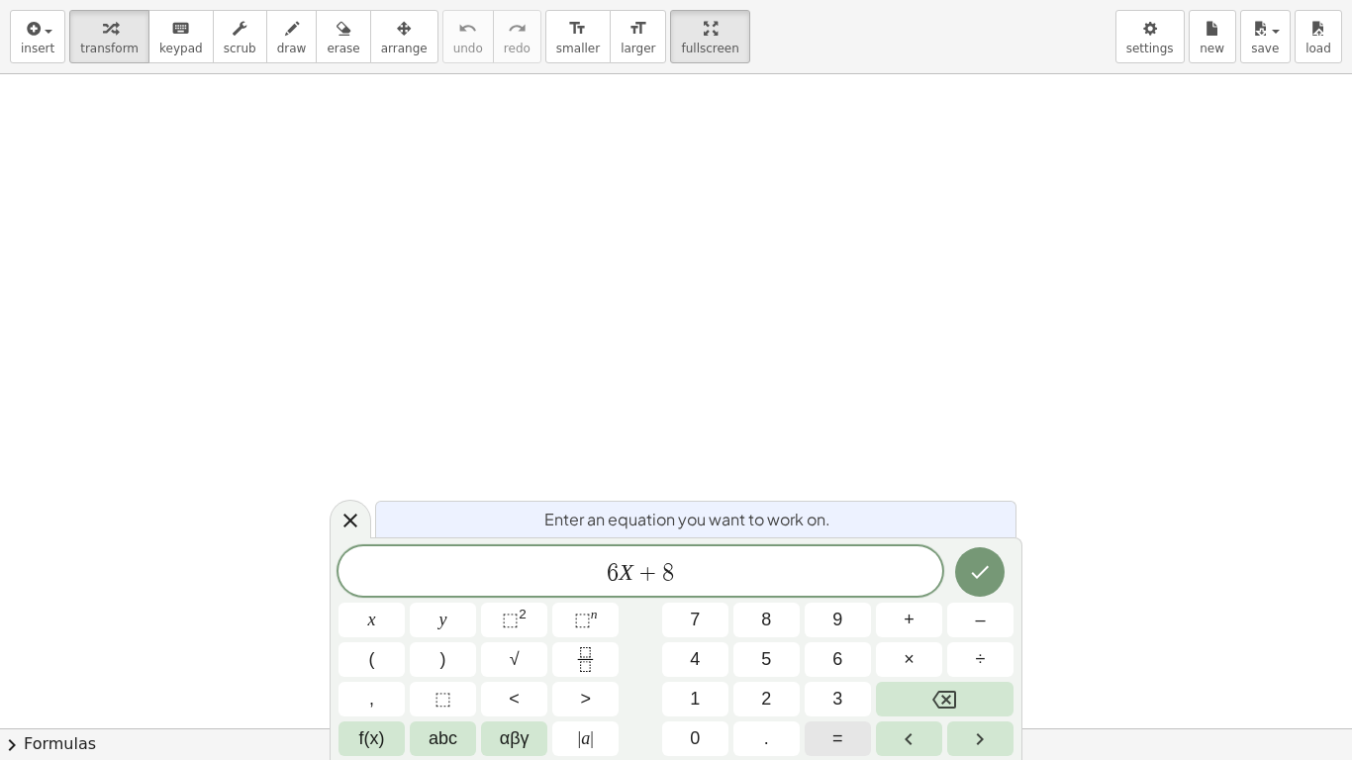
click at [816, 625] on button "=" at bounding box center [837, 738] width 66 height 35
click at [761, 625] on span "2" at bounding box center [766, 699] width 10 height 27
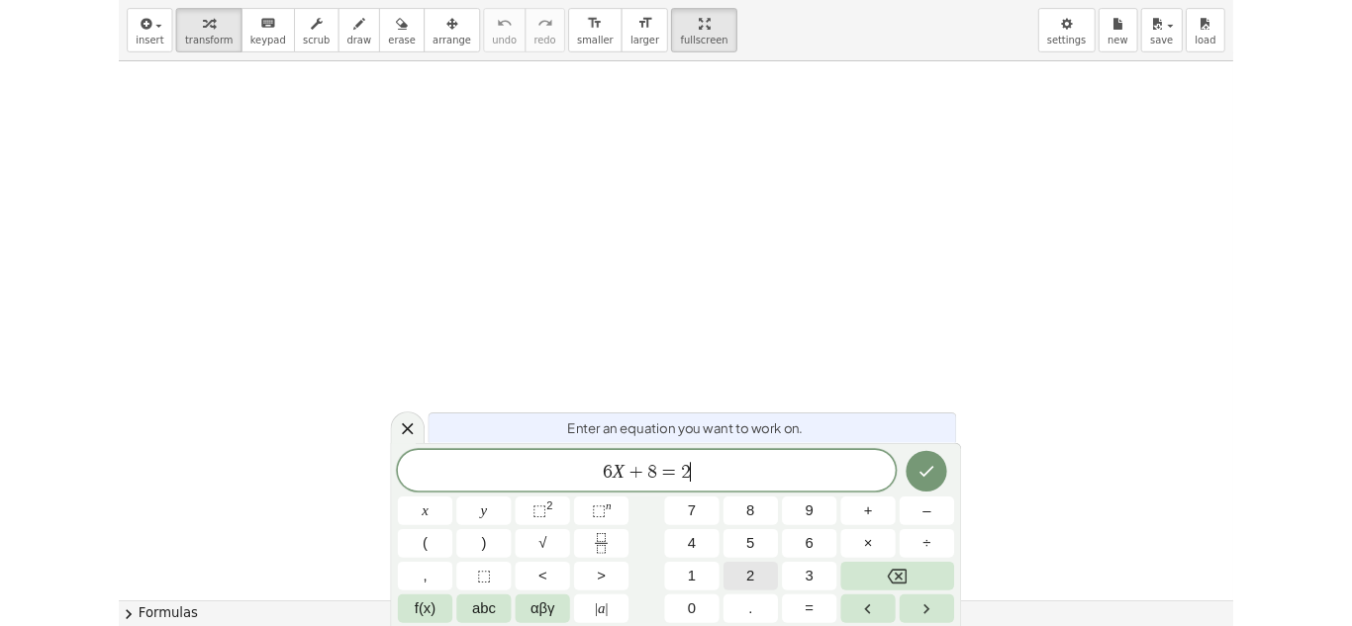
scroll to position [9, 0]
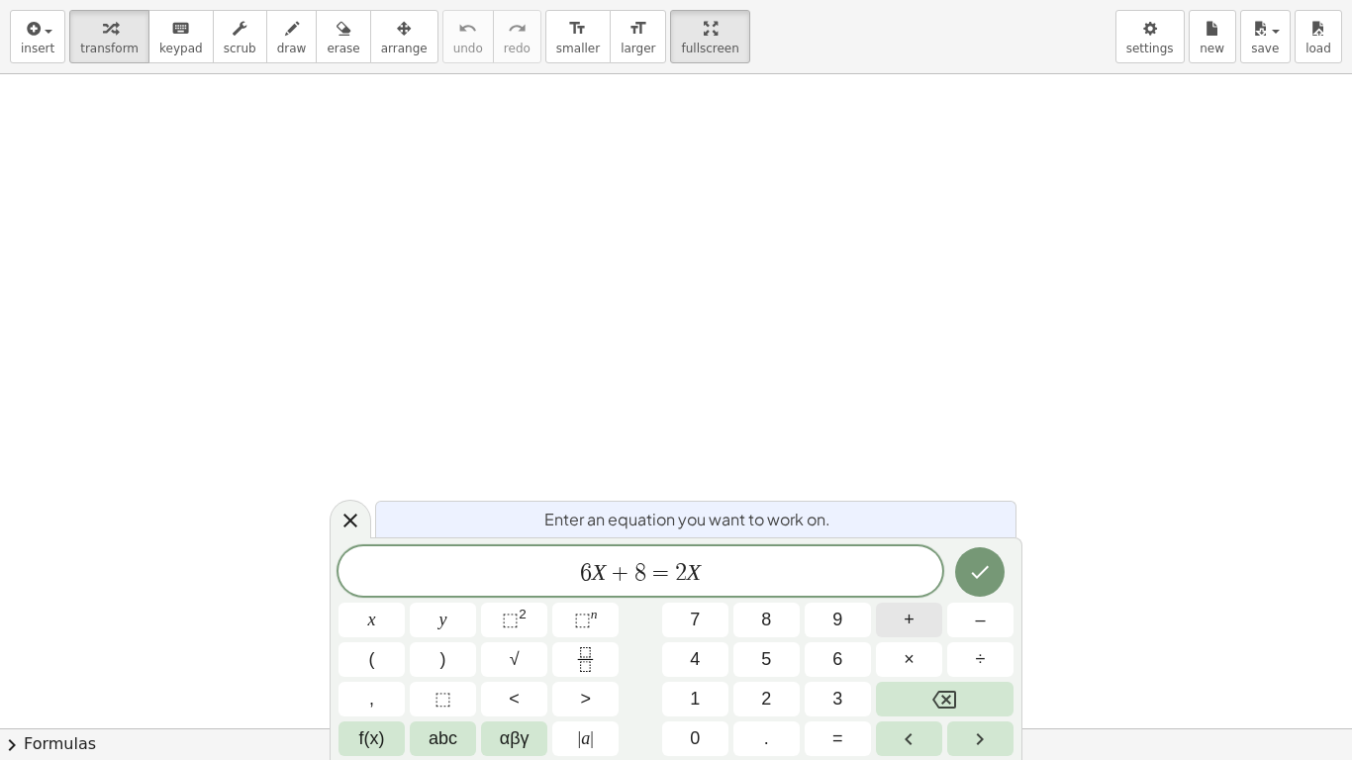
click at [910, 625] on span "+" at bounding box center [908, 620] width 11 height 27
click at [687, 625] on button "4" at bounding box center [695, 659] width 66 height 35
click at [964, 574] on button "Done" at bounding box center [979, 571] width 49 height 49
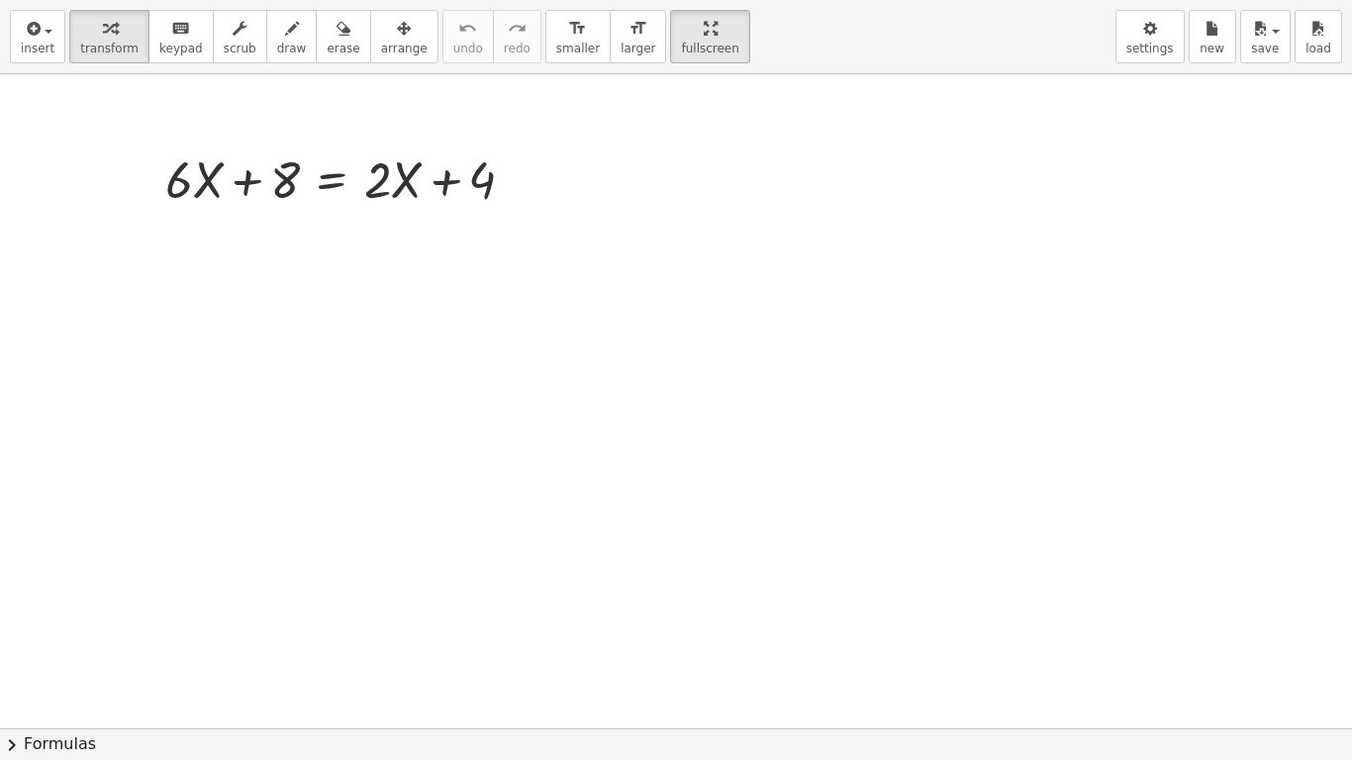
click at [964, 574] on div at bounding box center [676, 728] width 1352 height 1308
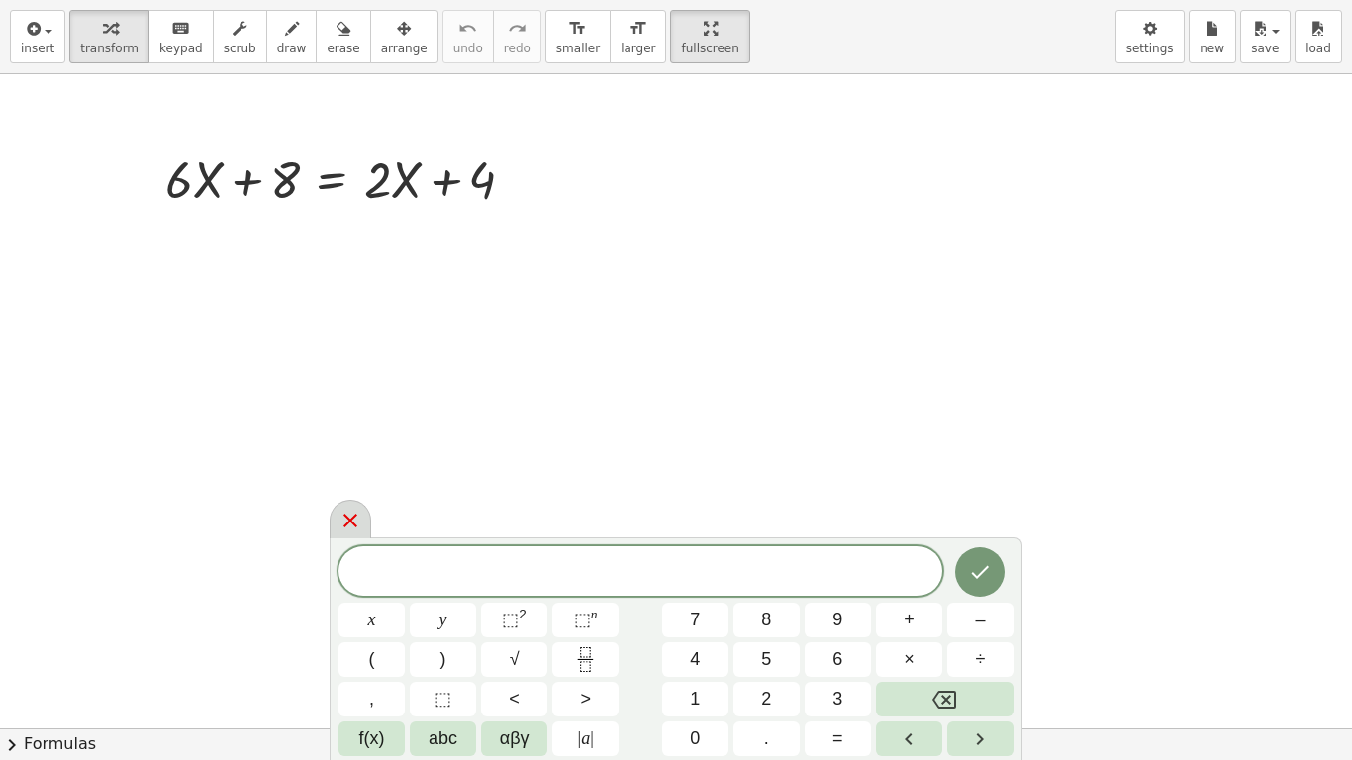
click at [364, 519] on div at bounding box center [351, 519] width 42 height 39
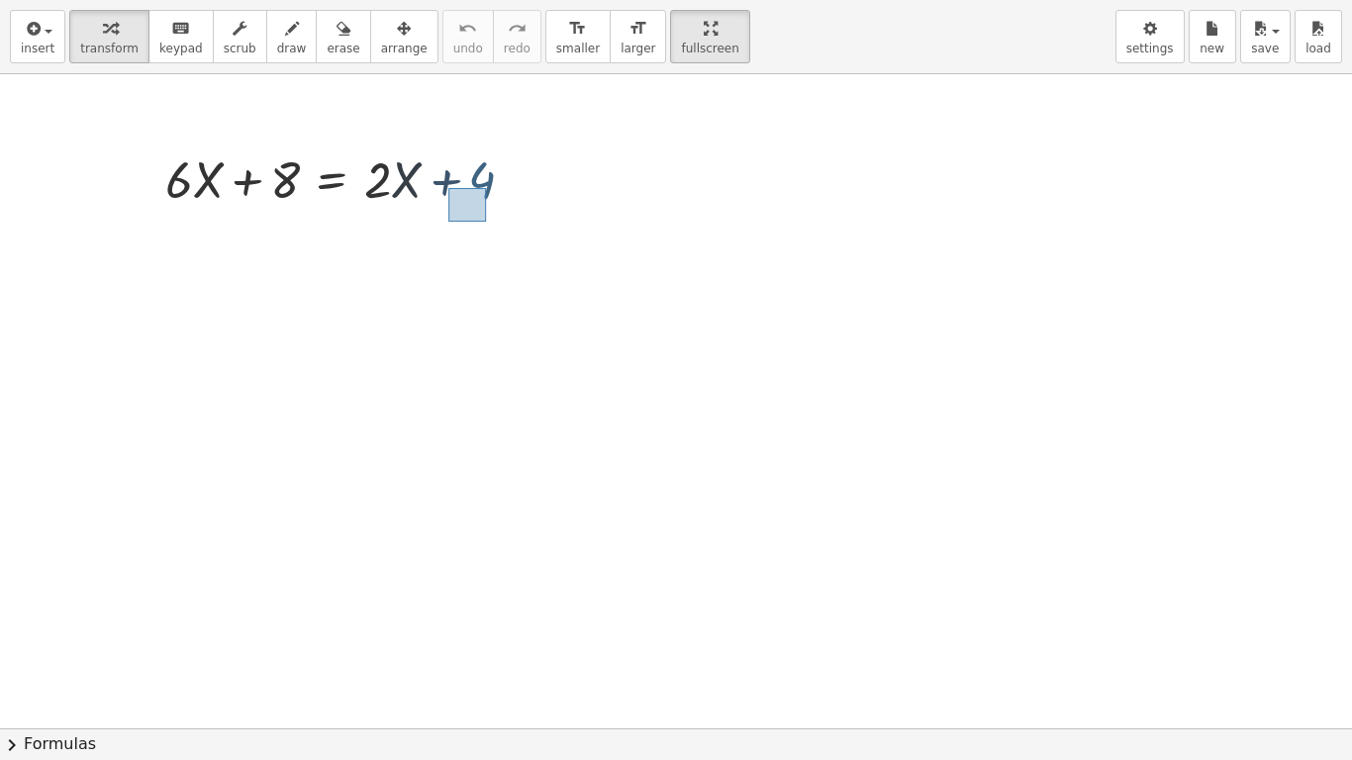
drag, startPoint x: 486, startPoint y: 188, endPoint x: 450, endPoint y: 220, distance: 47.7
click at [450, 220] on div "+ · 6 · X + 8 = + · 2 · X + 4" at bounding box center [676, 728] width 1352 height 1308
click at [279, 174] on div at bounding box center [347, 177] width 385 height 67
drag, startPoint x: 282, startPoint y: 193, endPoint x: 267, endPoint y: 284, distance: 92.2
click at [267, 284] on div "+ · 6 · X + 8 = + · 2 · X + 4" at bounding box center [676, 728] width 1352 height 1308
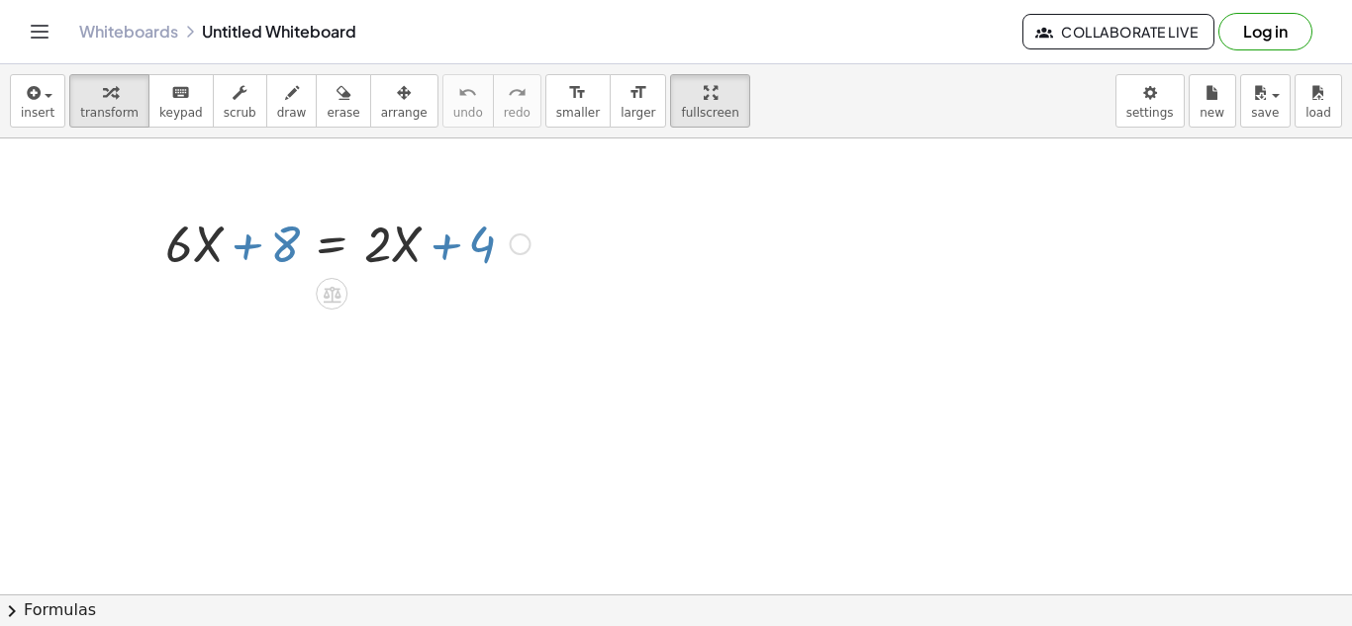
click at [270, 275] on div at bounding box center [347, 242] width 385 height 67
drag, startPoint x: 287, startPoint y: 256, endPoint x: 275, endPoint y: 211, distance: 47.0
click at [275, 211] on div at bounding box center [347, 242] width 385 height 67
drag, startPoint x: 285, startPoint y: 232, endPoint x: 276, endPoint y: 261, distance: 31.0
click at [276, 261] on div at bounding box center [347, 242] width 385 height 67
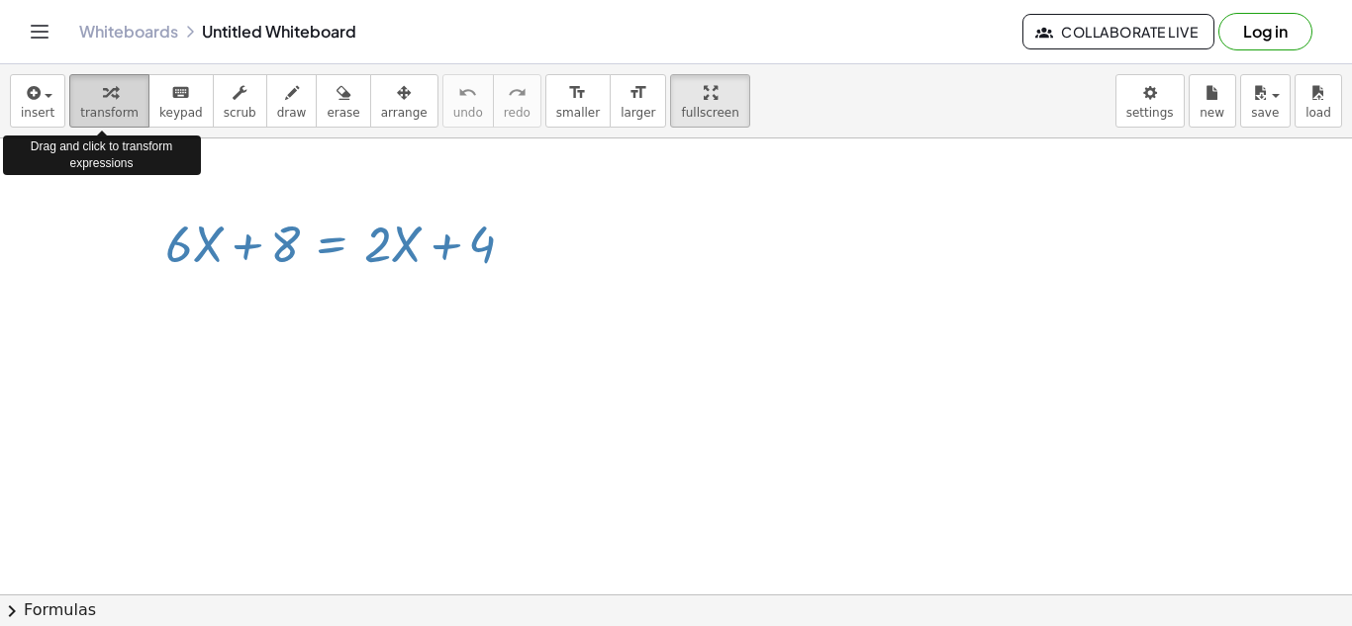
click at [127, 93] on button "transform" at bounding box center [109, 100] width 80 height 53
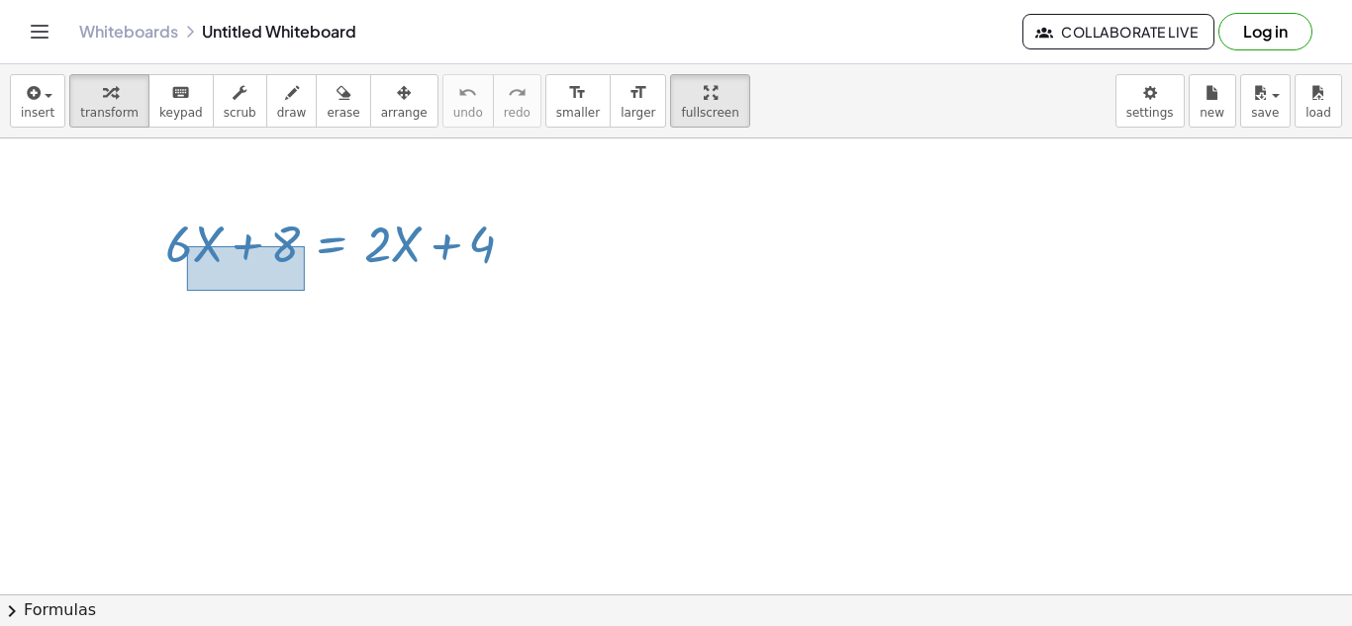
drag, startPoint x: 187, startPoint y: 246, endPoint x: 305, endPoint y: 291, distance: 125.9
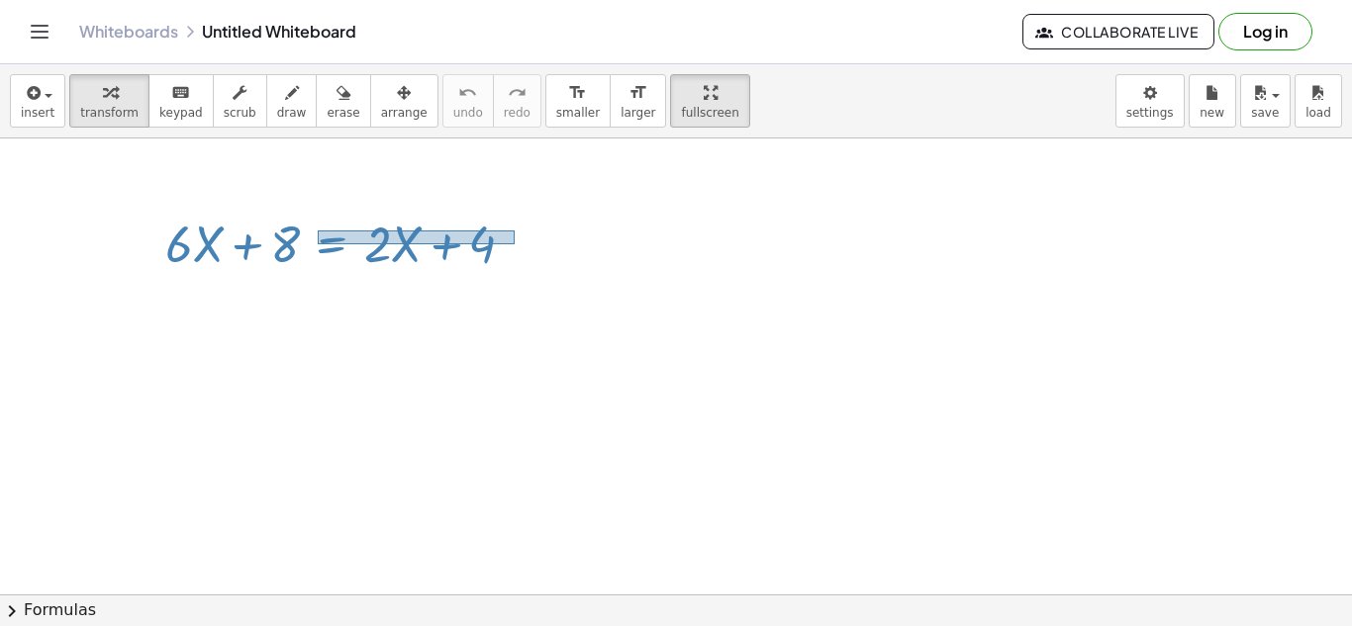
drag, startPoint x: 318, startPoint y: 244, endPoint x: 514, endPoint y: 230, distance: 196.5
click at [514, 230] on div at bounding box center [347, 242] width 385 height 67
drag, startPoint x: 495, startPoint y: 269, endPoint x: 467, endPoint y: 271, distance: 27.8
click at [467, 271] on div at bounding box center [347, 242] width 385 height 67
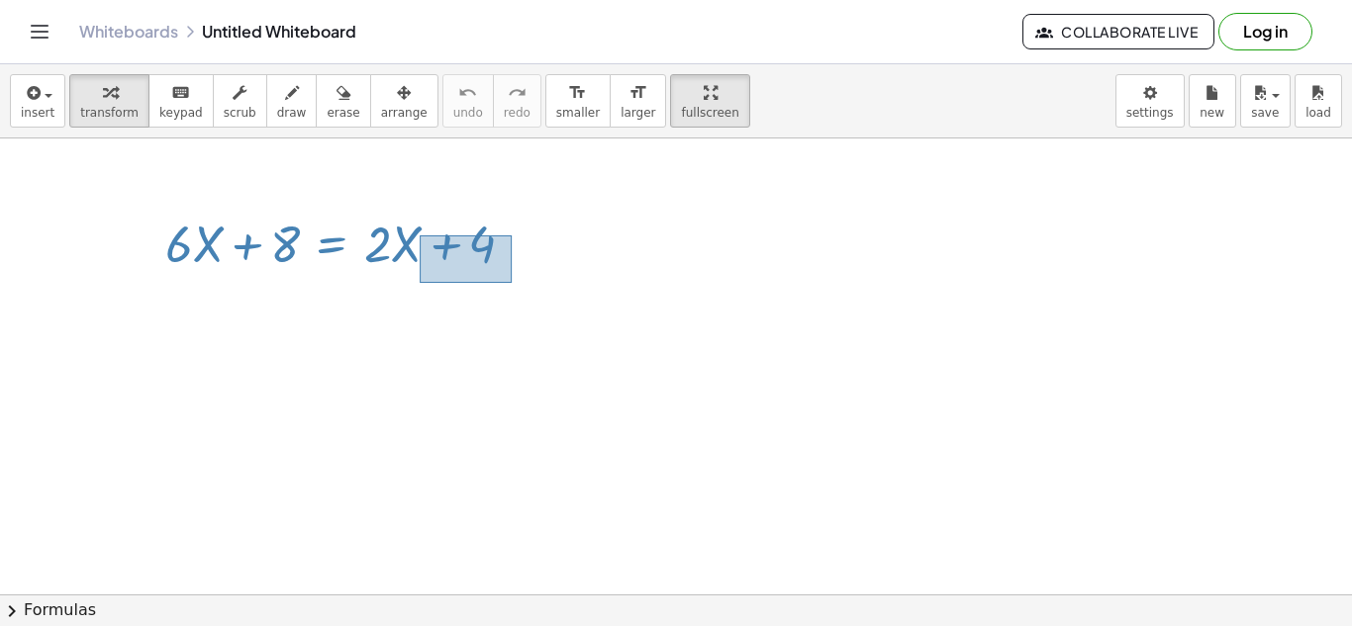
drag, startPoint x: 420, startPoint y: 236, endPoint x: 512, endPoint y: 283, distance: 103.6
drag, startPoint x: 367, startPoint y: 248, endPoint x: 405, endPoint y: 301, distance: 64.5
click at [392, 268] on div at bounding box center [347, 242] width 385 height 67
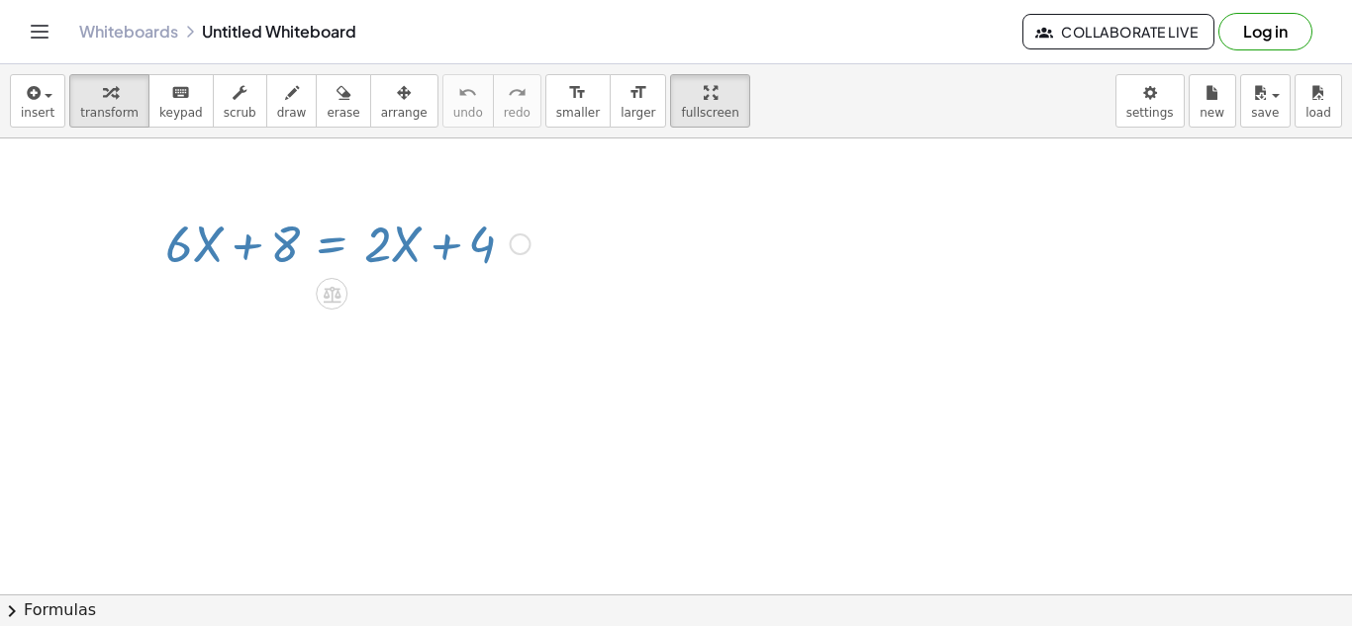
click at [183, 242] on div at bounding box center [347, 242] width 385 height 67
click at [112, 107] on span "transform" at bounding box center [109, 113] width 58 height 14
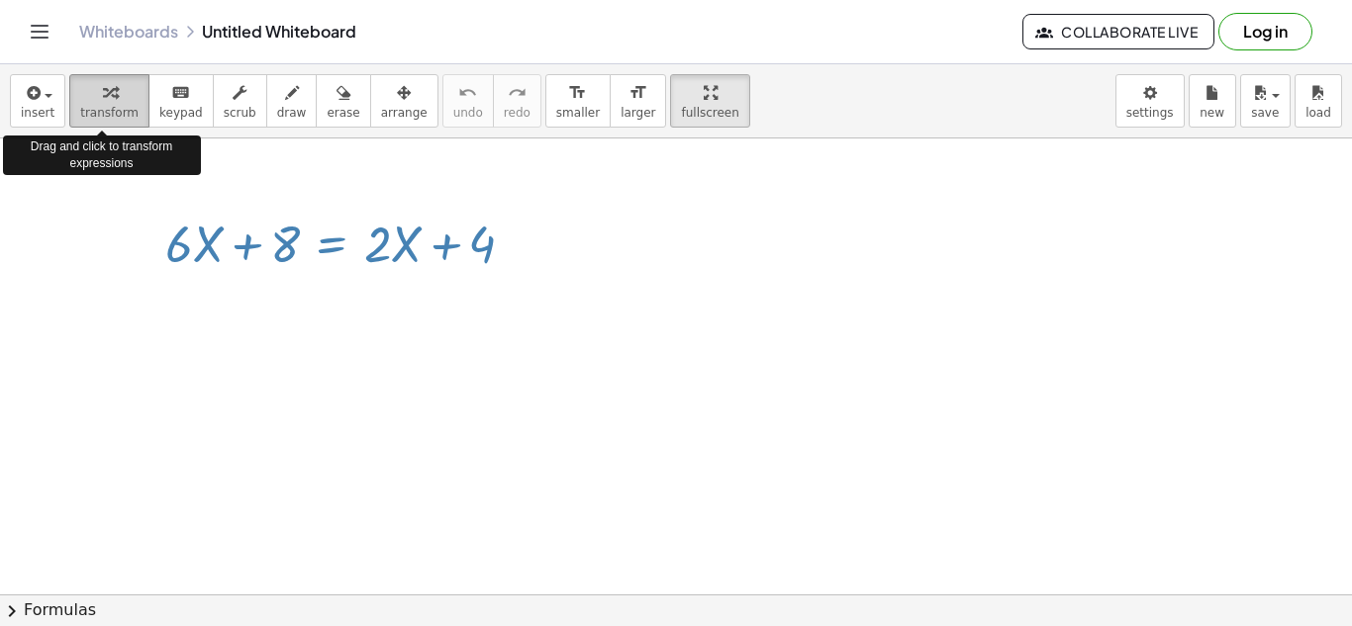
click at [112, 107] on span "transform" at bounding box center [109, 113] width 58 height 14
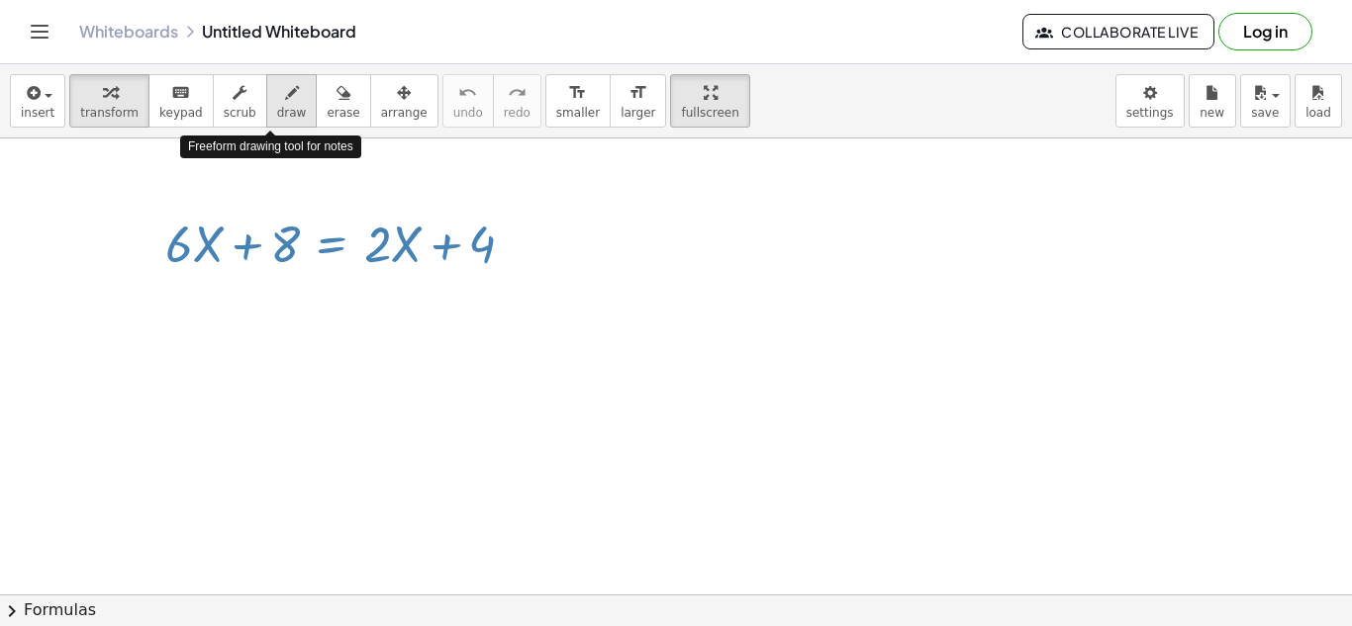
click at [284, 119] on span "draw" at bounding box center [292, 113] width 30 height 14
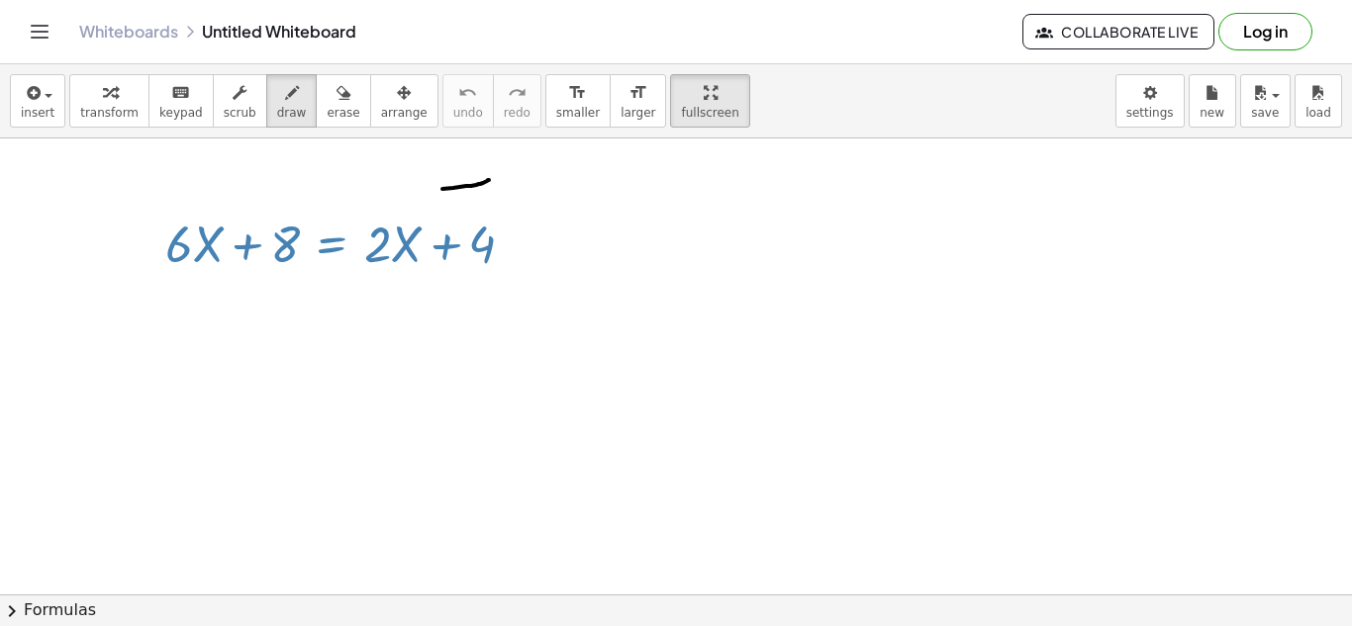
drag, startPoint x: 489, startPoint y: 180, endPoint x: 433, endPoint y: 191, distance: 56.5
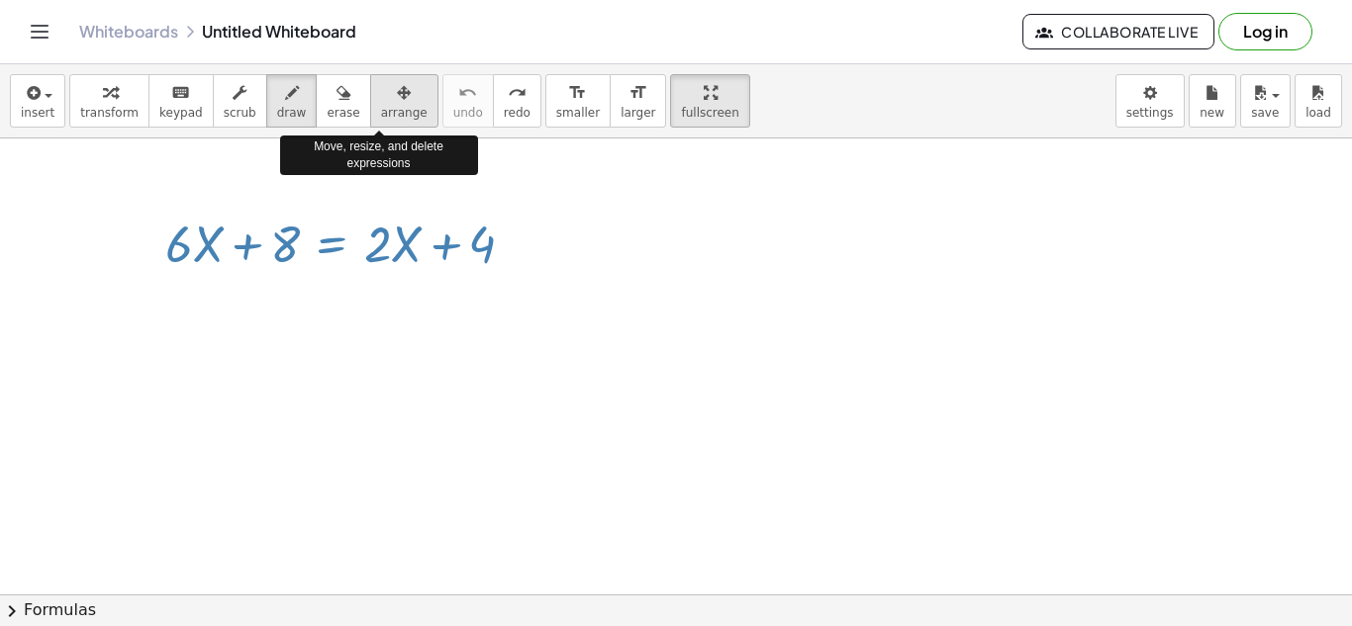
click at [397, 95] on div "button" at bounding box center [404, 92] width 47 height 24
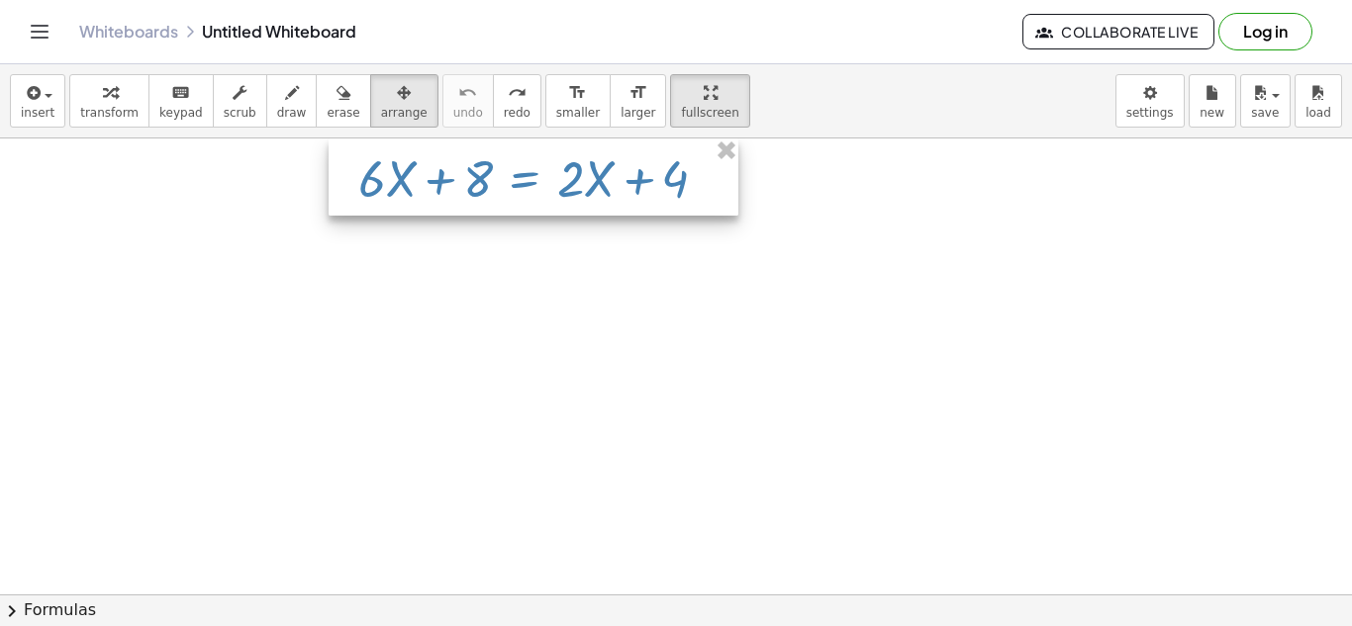
drag, startPoint x: 355, startPoint y: 238, endPoint x: 547, endPoint y: 172, distance: 203.1
click at [547, 172] on div at bounding box center [534, 177] width 410 height 77
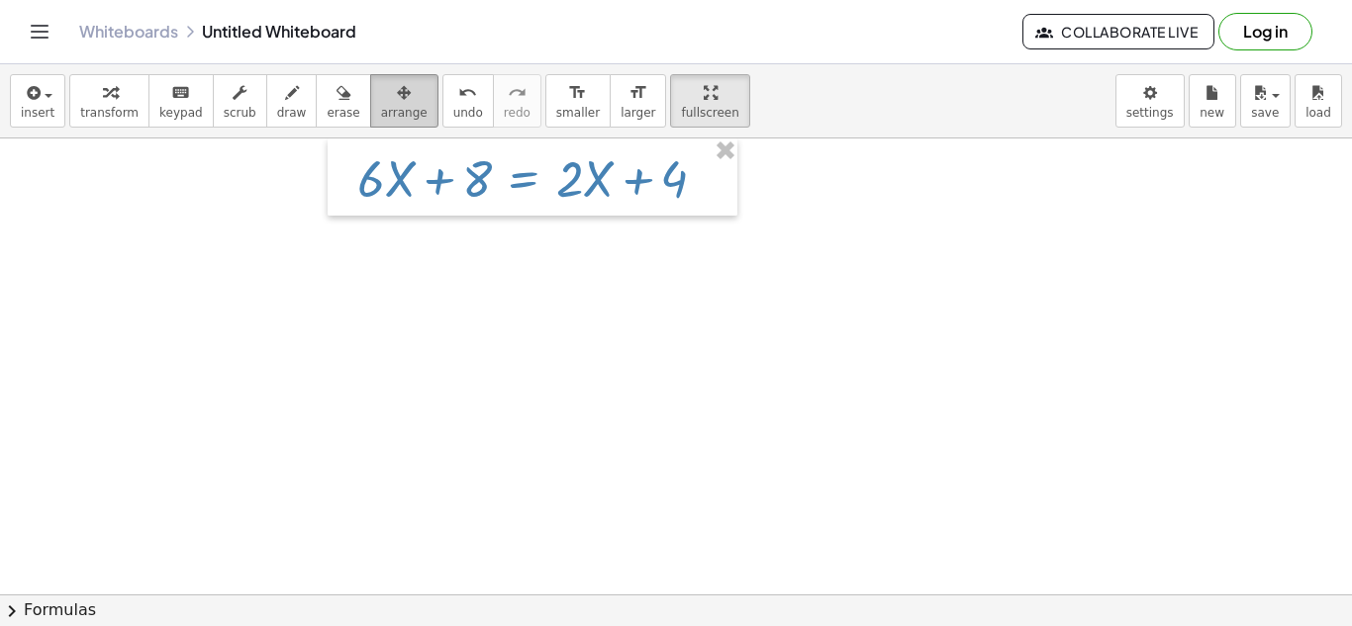
click at [401, 122] on button "arrange" at bounding box center [404, 100] width 68 height 53
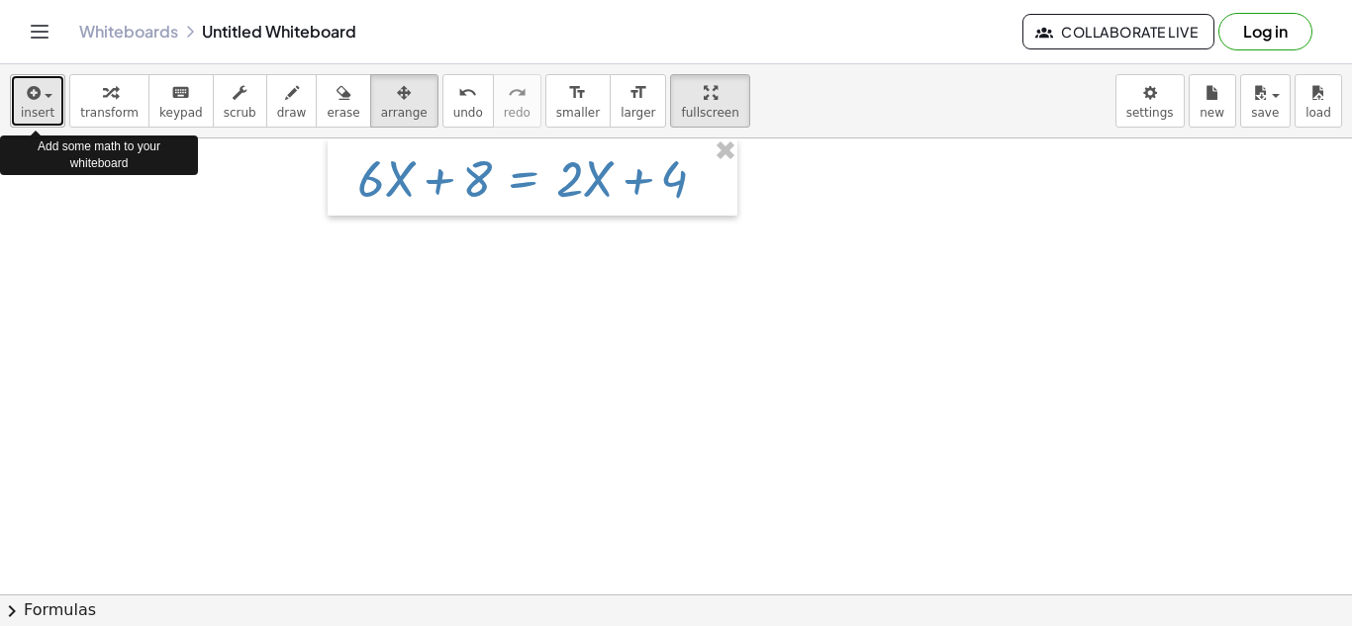
click at [44, 122] on button "insert" at bounding box center [37, 100] width 55 height 53
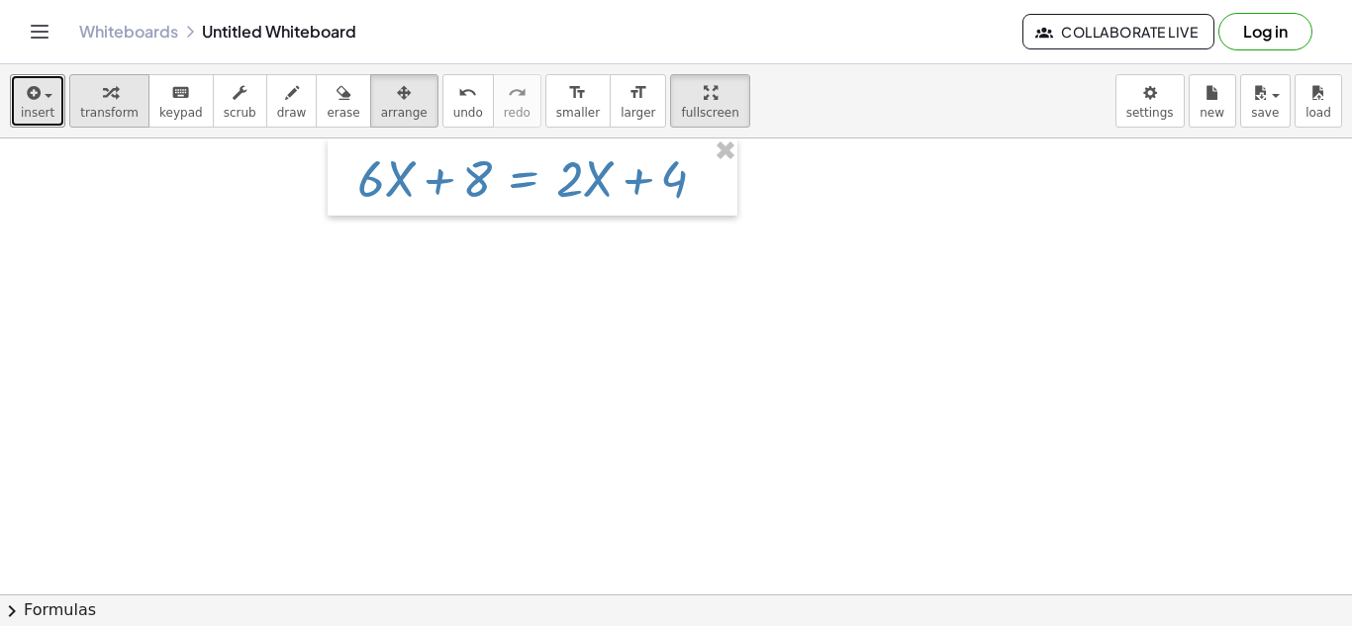
click at [110, 90] on div "button" at bounding box center [109, 92] width 58 height 24
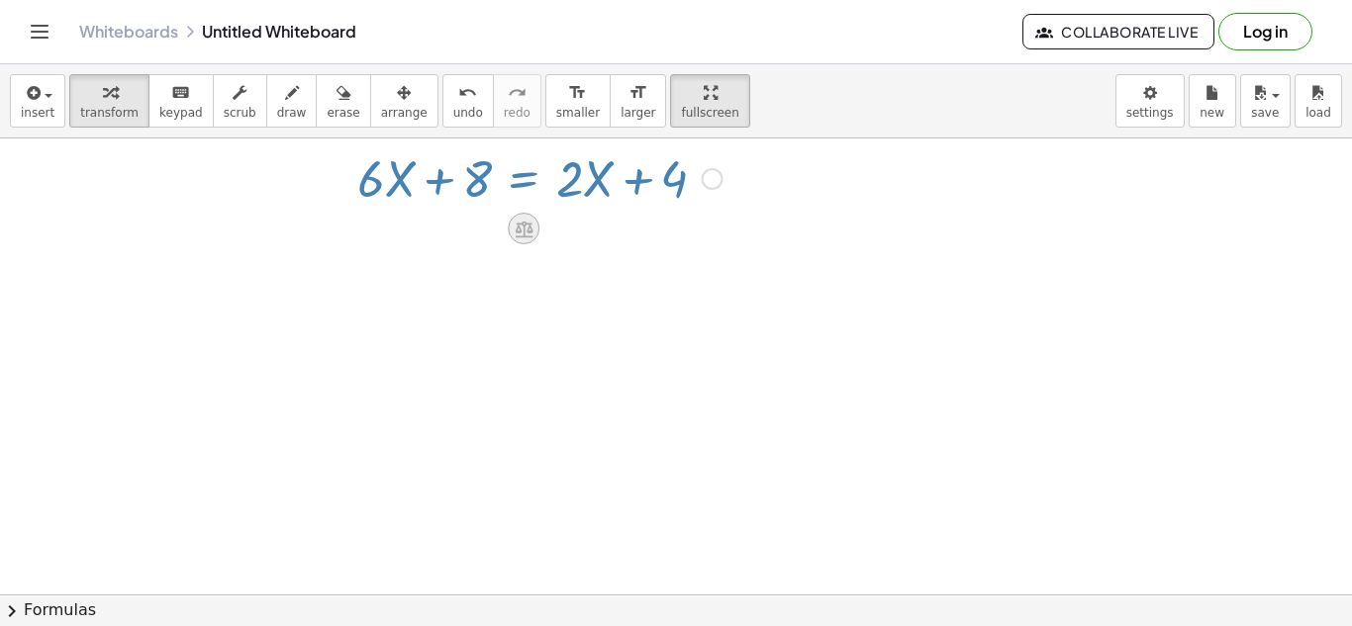
click at [520, 235] on icon at bounding box center [524, 229] width 21 height 21
drag, startPoint x: 580, startPoint y: 178, endPoint x: 559, endPoint y: 216, distance: 43.0
click at [471, 229] on div "−" at bounding box center [484, 229] width 32 height 32
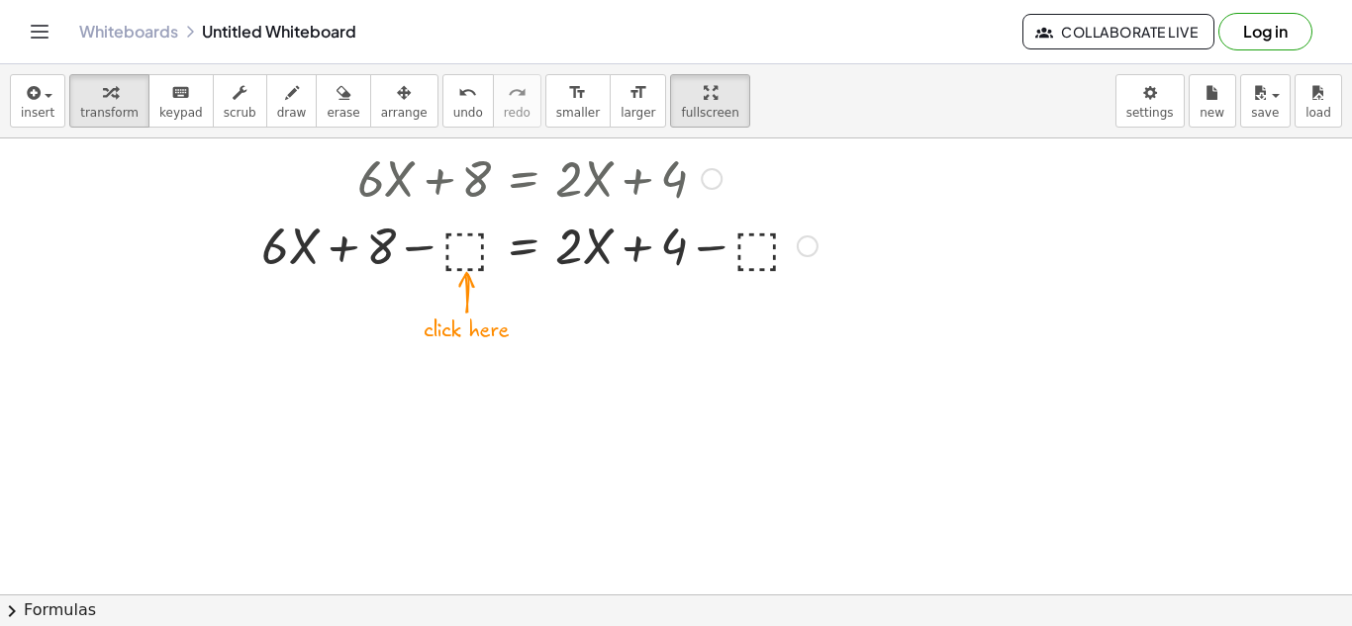
click at [458, 242] on div at bounding box center [539, 244] width 576 height 67
click at [388, 248] on div at bounding box center [539, 244] width 576 height 67
click at [509, 258] on div at bounding box center [539, 244] width 576 height 67
click at [461, 246] on div at bounding box center [539, 244] width 576 height 67
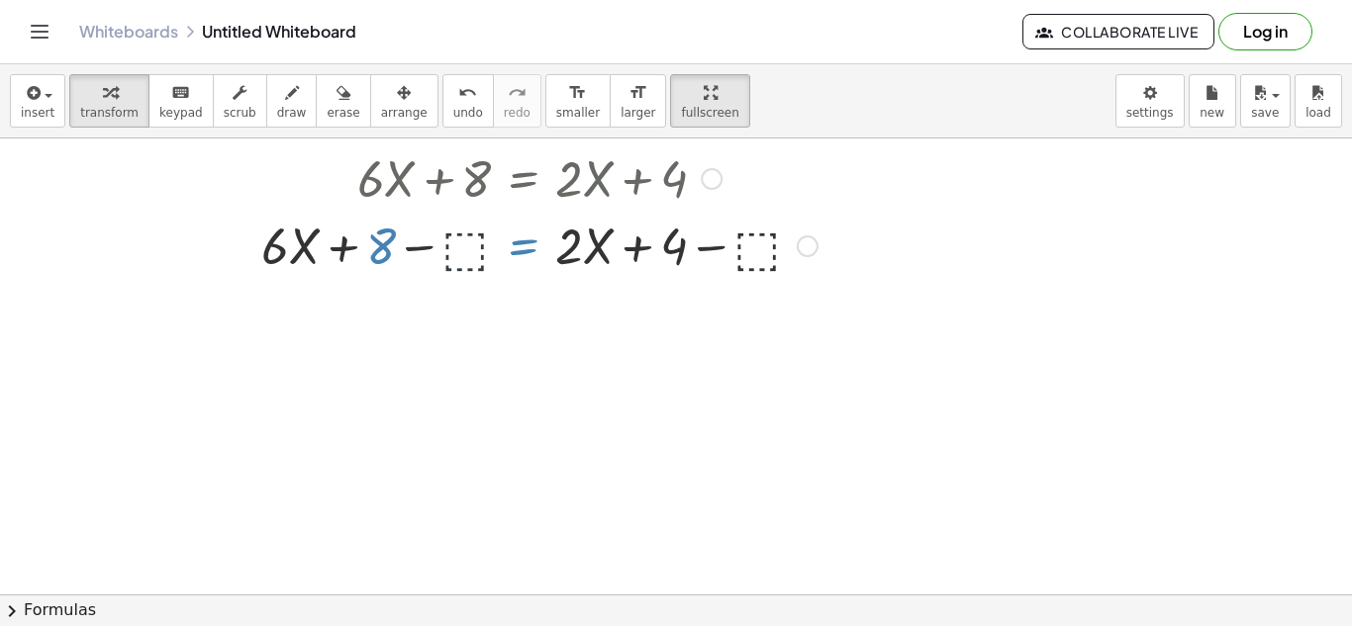
click at [461, 246] on div at bounding box center [539, 244] width 576 height 67
click at [171, 101] on icon "keyboard" at bounding box center [180, 93] width 19 height 24
click at [459, 246] on div at bounding box center [539, 244] width 576 height 67
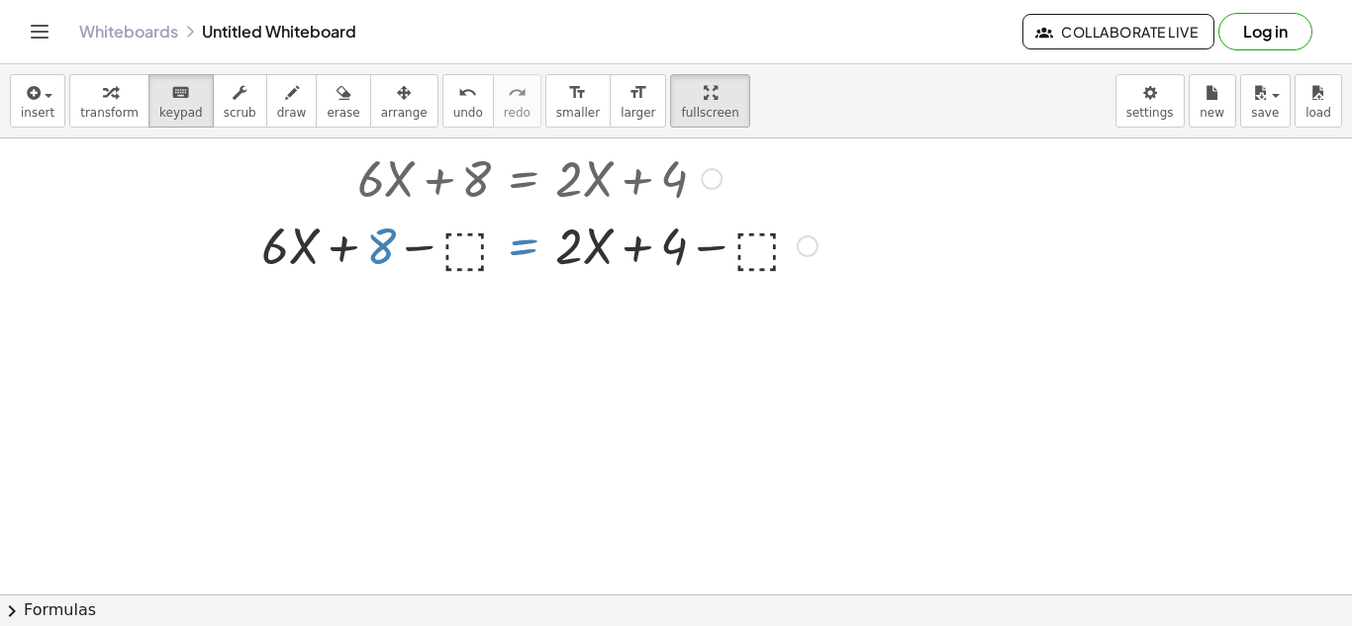
click at [459, 246] on div at bounding box center [539, 244] width 576 height 67
click at [339, 251] on div at bounding box center [539, 244] width 576 height 67
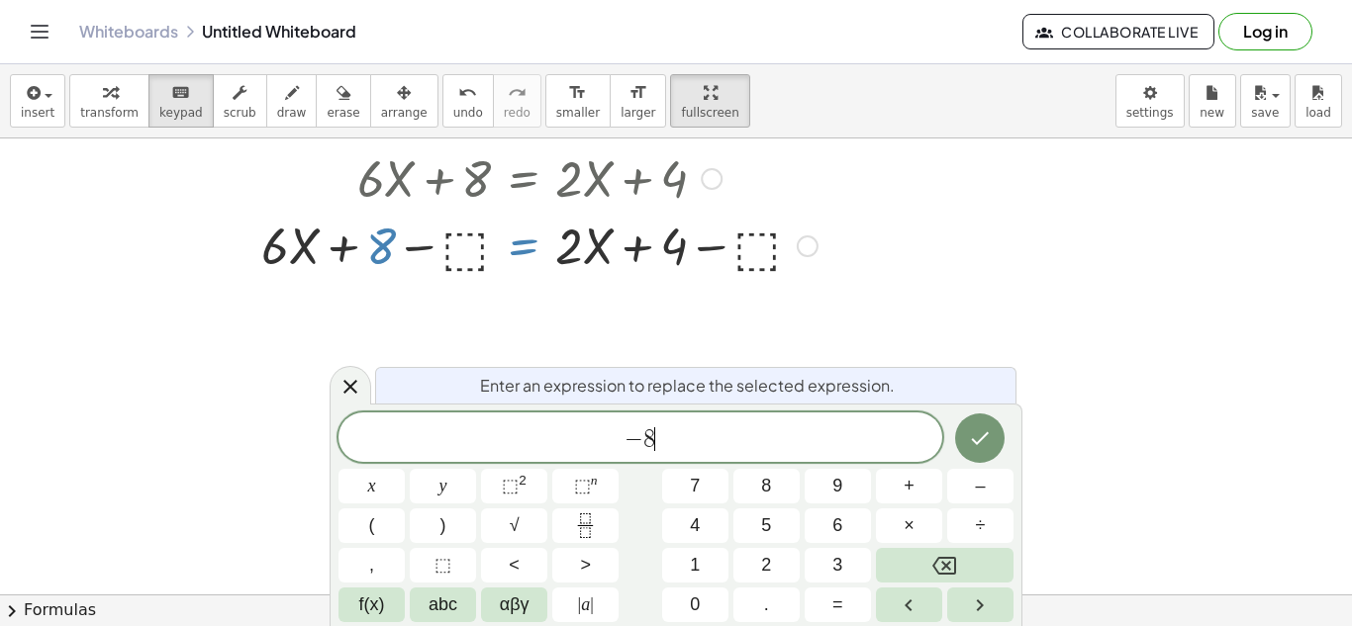
scroll to position [12, 0]
click at [985, 424] on button "Done" at bounding box center [979, 438] width 49 height 49
